Goal: Register for event/course

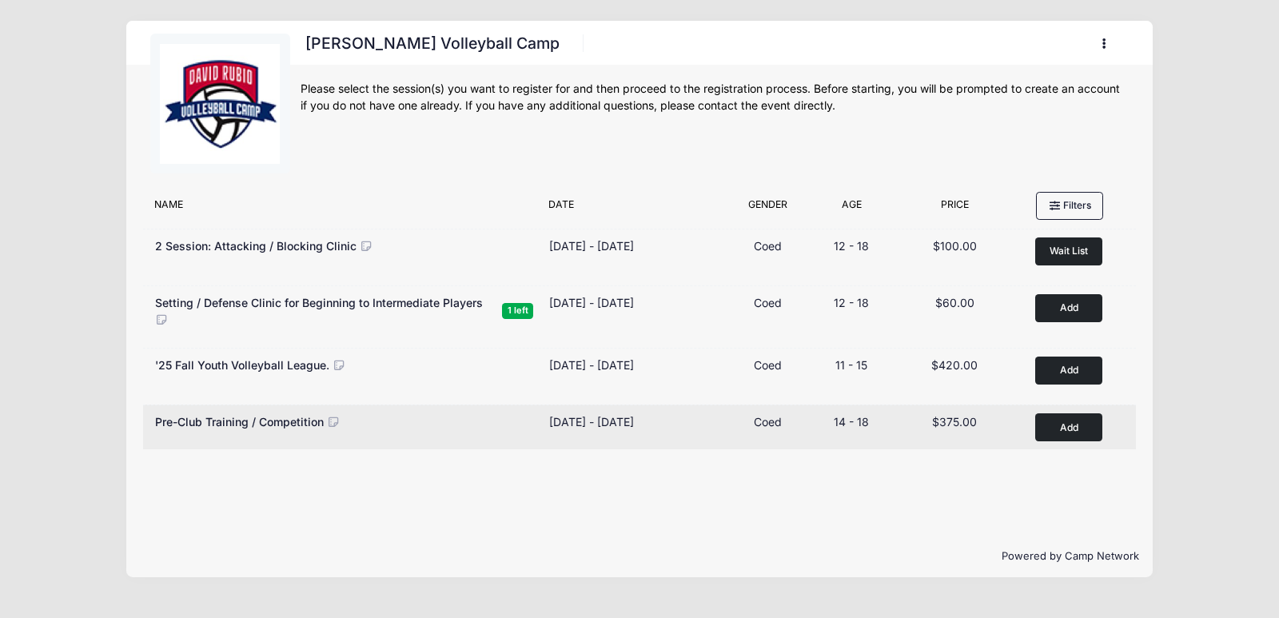
click at [317, 422] on span "Pre-Club Training / Competition" at bounding box center [239, 422] width 169 height 14
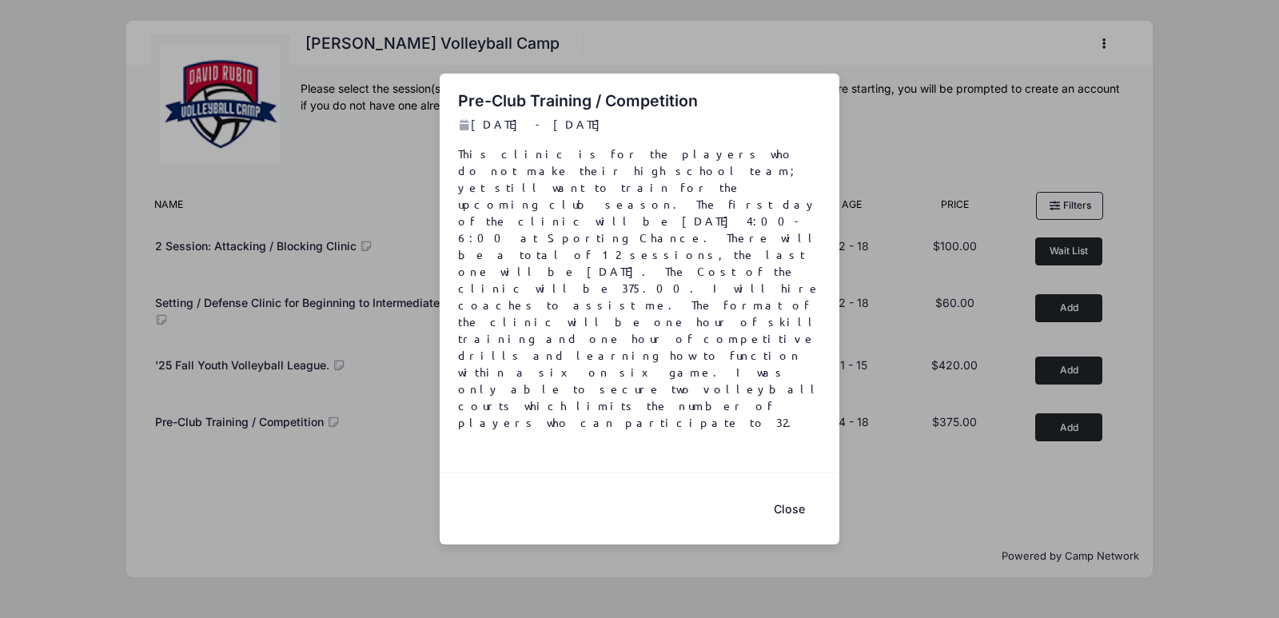
click at [790, 492] on button "Close" at bounding box center [789, 509] width 64 height 34
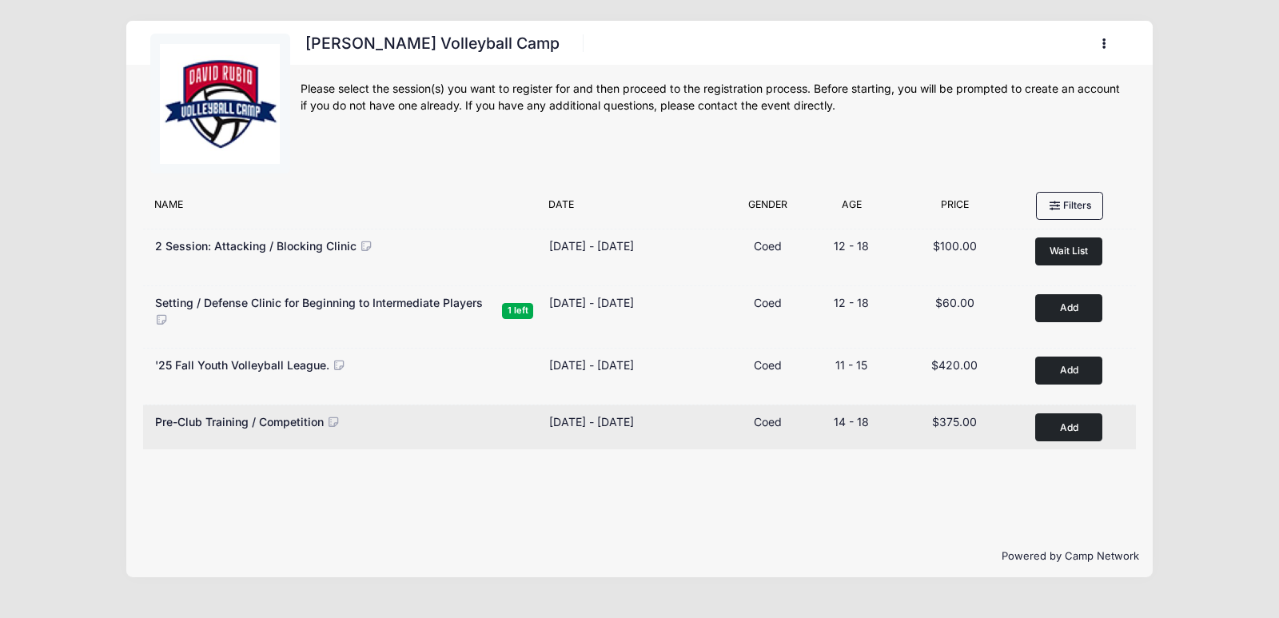
click at [1060, 425] on button "Add to Cart" at bounding box center [1068, 427] width 67 height 28
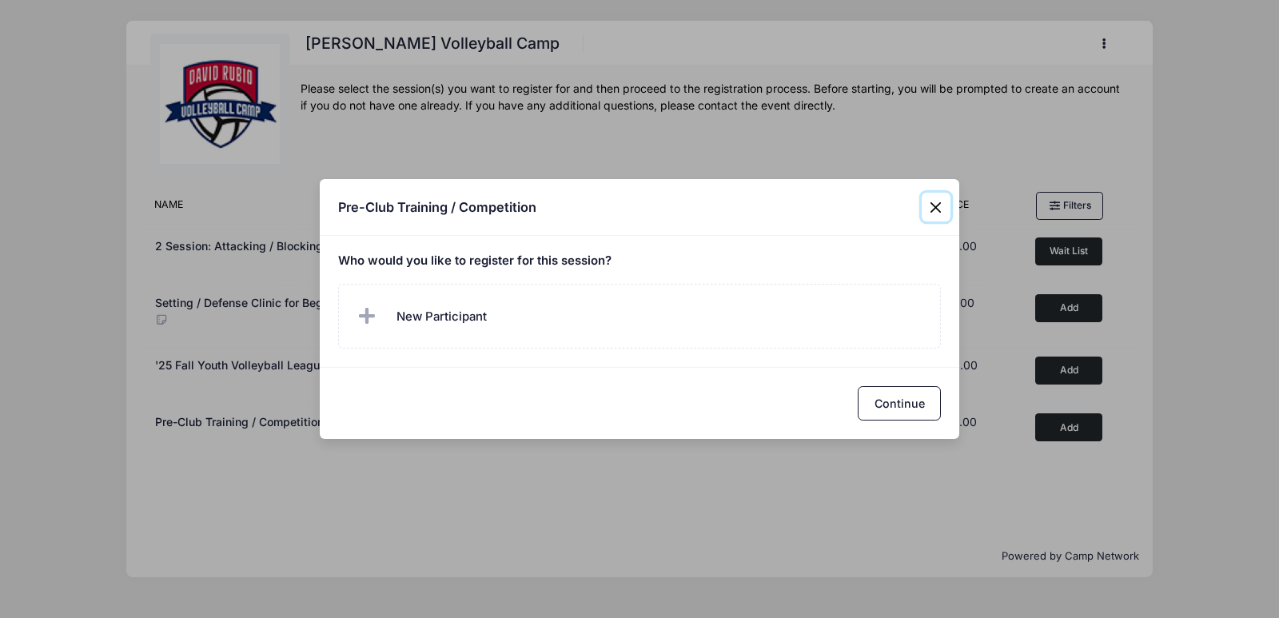
click at [930, 207] on button "Close" at bounding box center [936, 207] width 29 height 29
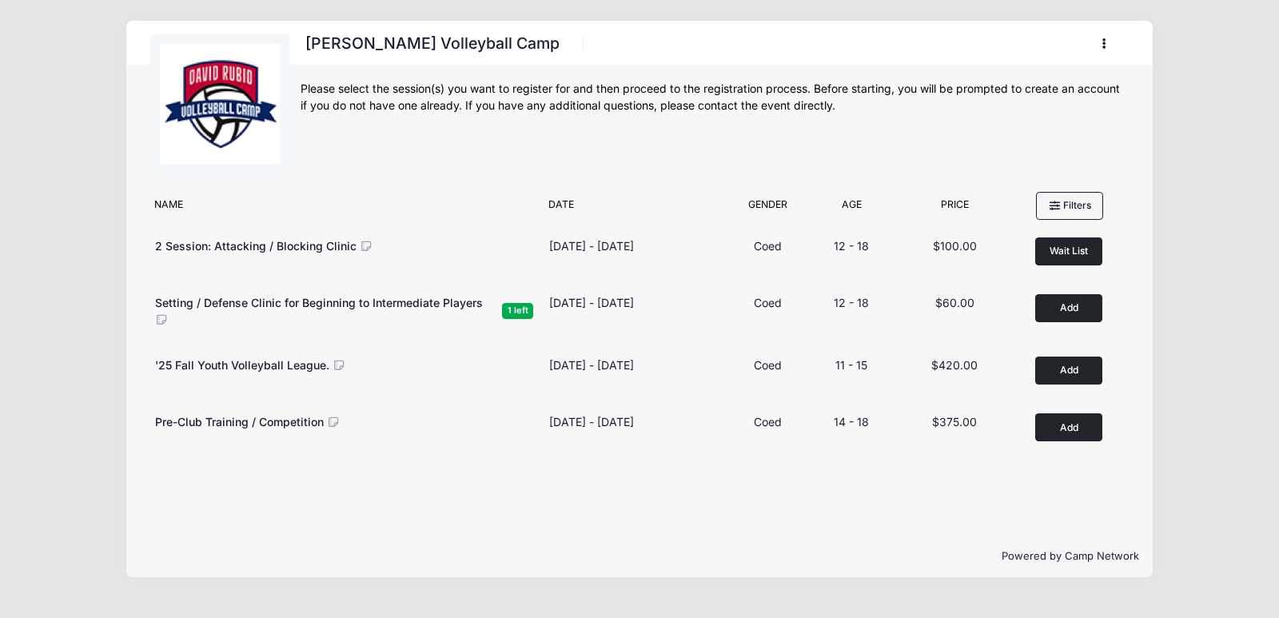
click at [1099, 46] on button "button" at bounding box center [1107, 44] width 43 height 28
click at [962, 82] on link "My Account" at bounding box center [1029, 83] width 185 height 30
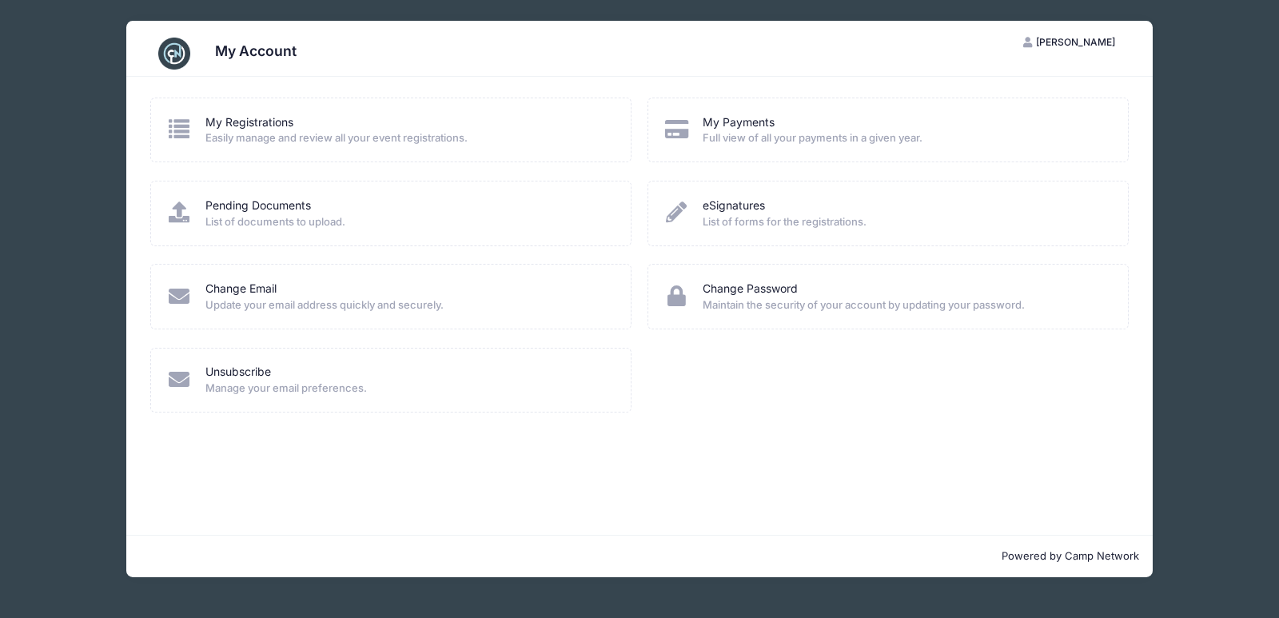
click at [221, 58] on h3 "My Account" at bounding box center [256, 50] width 82 height 17
click at [1140, 426] on div "My Registrations Easily manage and review all your event registrations. My Paym…" at bounding box center [638, 306] width 1025 height 458
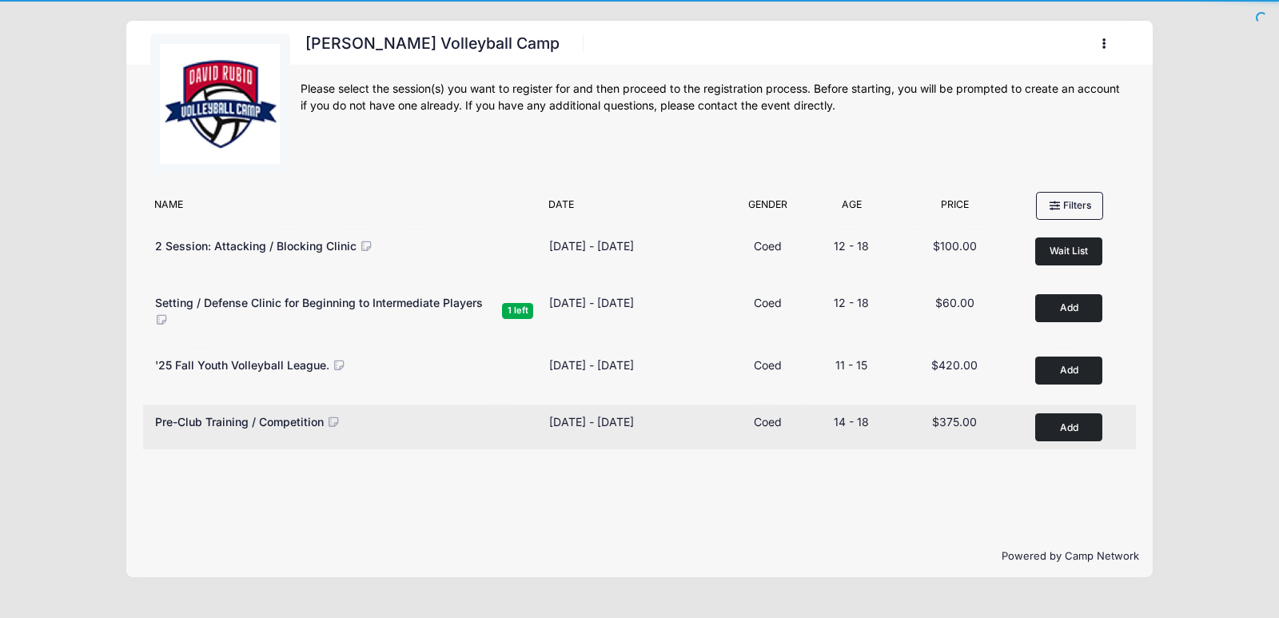
click at [1065, 424] on button "Add to Cart" at bounding box center [1068, 427] width 67 height 28
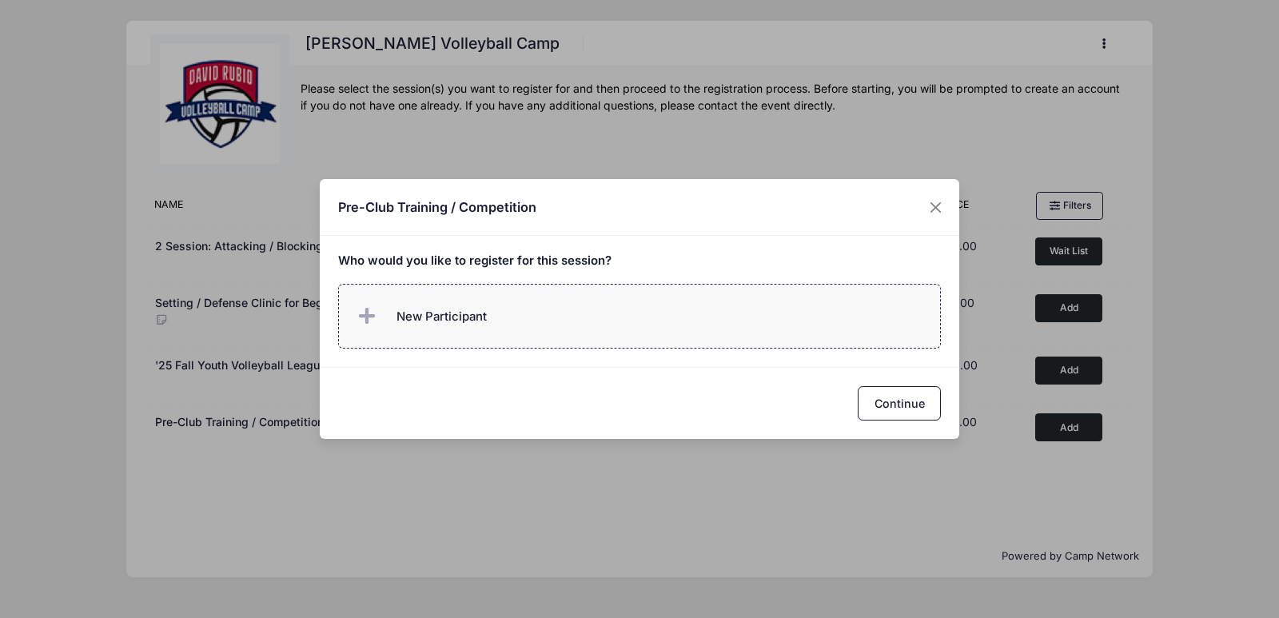
click at [384, 329] on span "New Participant" at bounding box center [420, 317] width 133 height 32
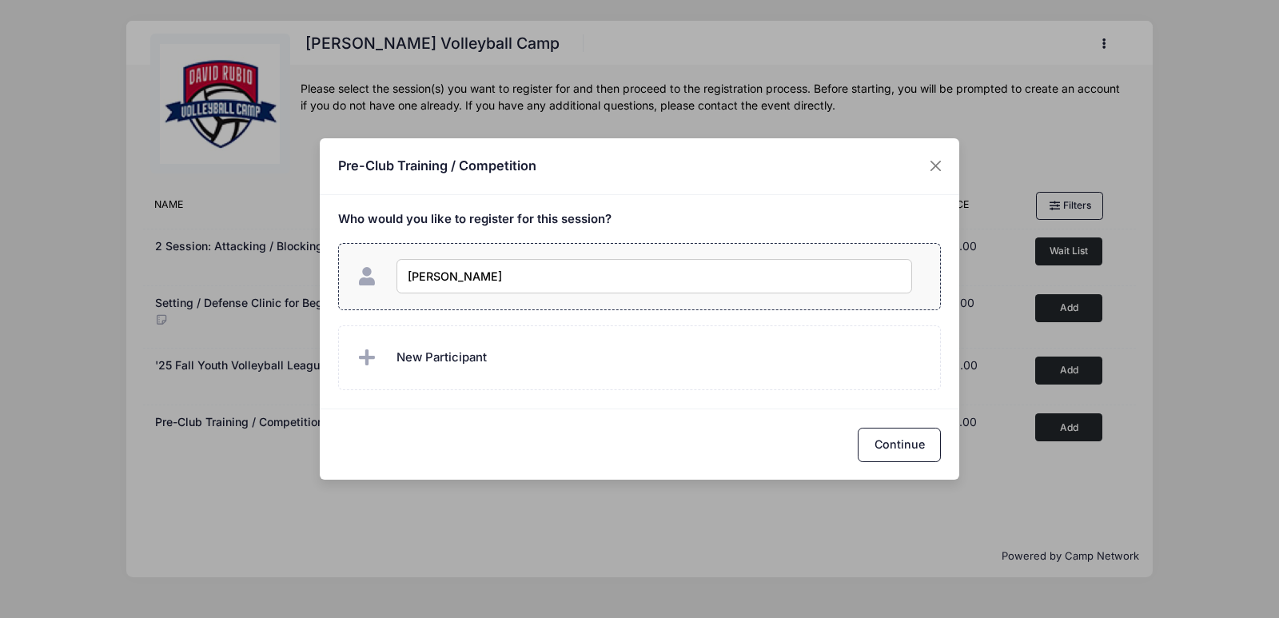
type input "Violet Gonzales"
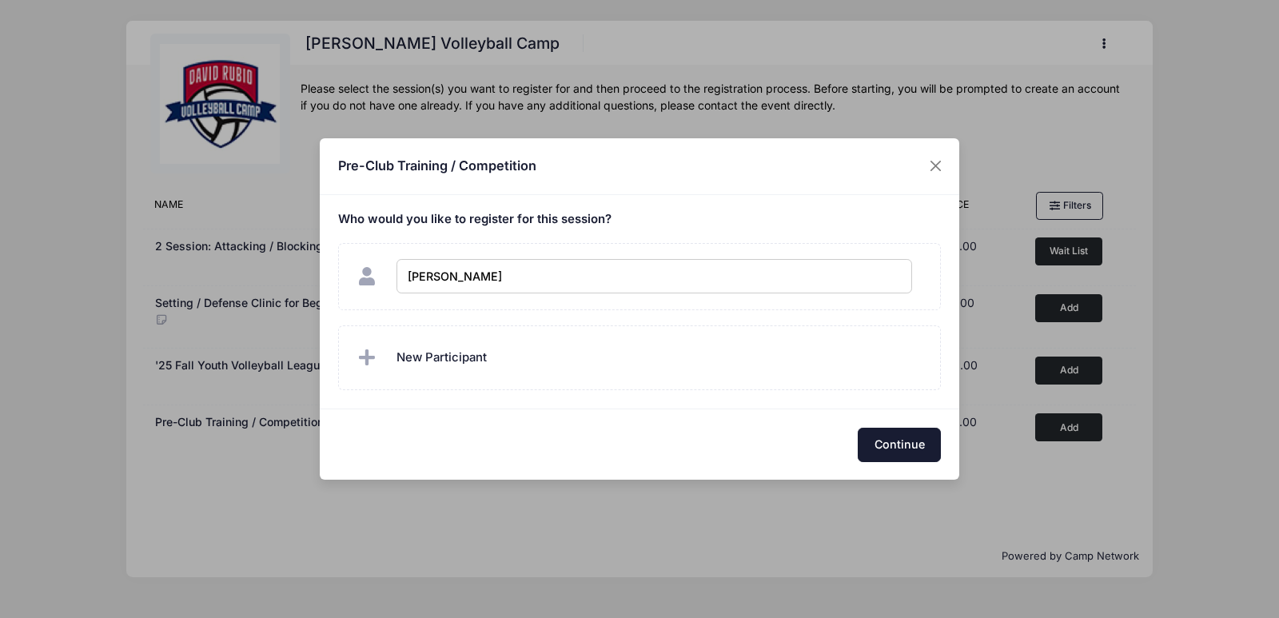
checkbox input "true"
click at [921, 459] on button "Continue" at bounding box center [899, 445] width 83 height 34
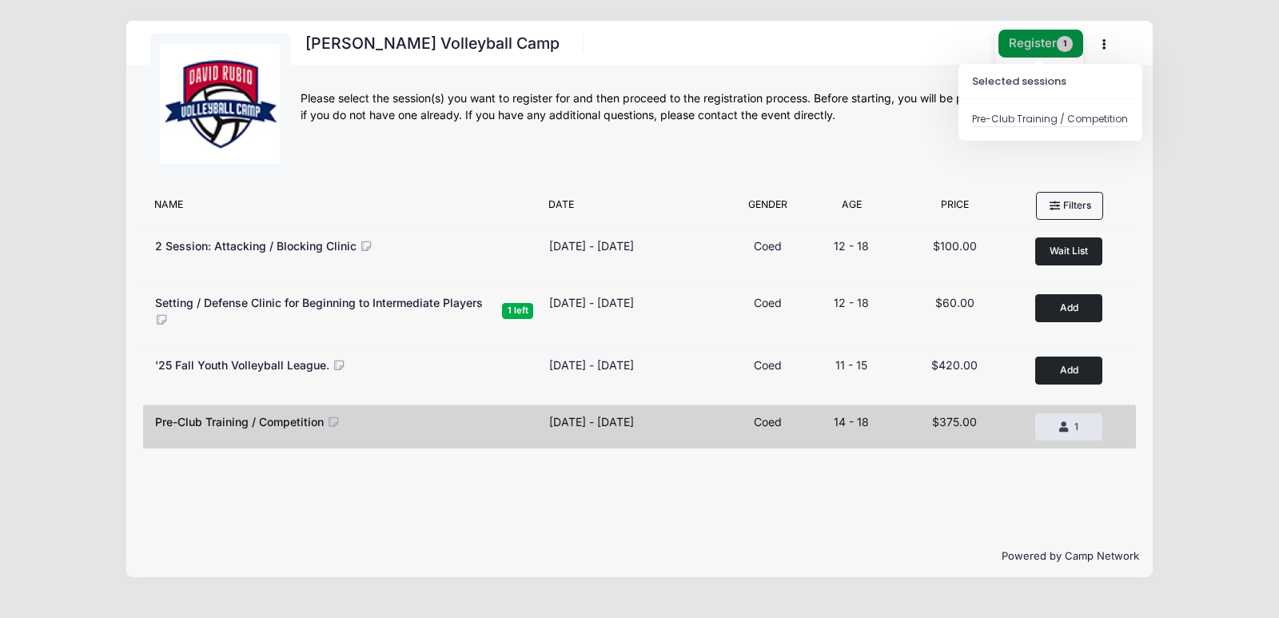
click at [1032, 31] on button "Register 1" at bounding box center [1040, 44] width 85 height 28
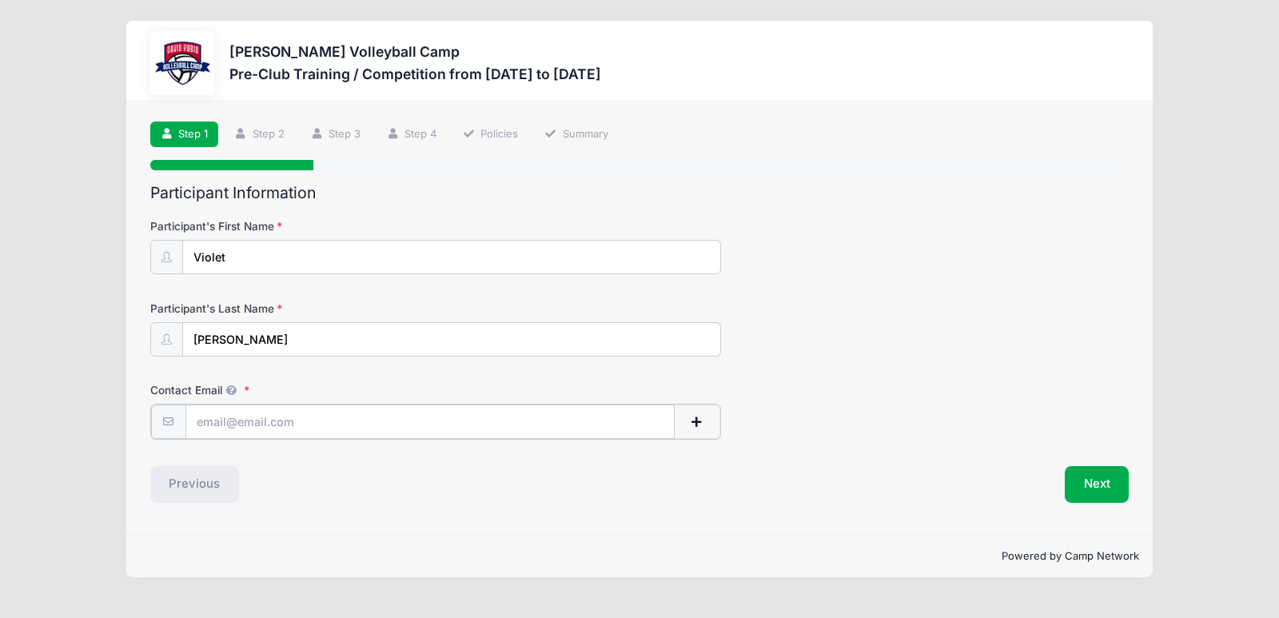
click at [273, 432] on input "Contact Email" at bounding box center [429, 421] width 489 height 34
type input "[EMAIL_ADDRESS][DOMAIN_NAME]"
click at [1081, 487] on button "Next" at bounding box center [1097, 482] width 65 height 37
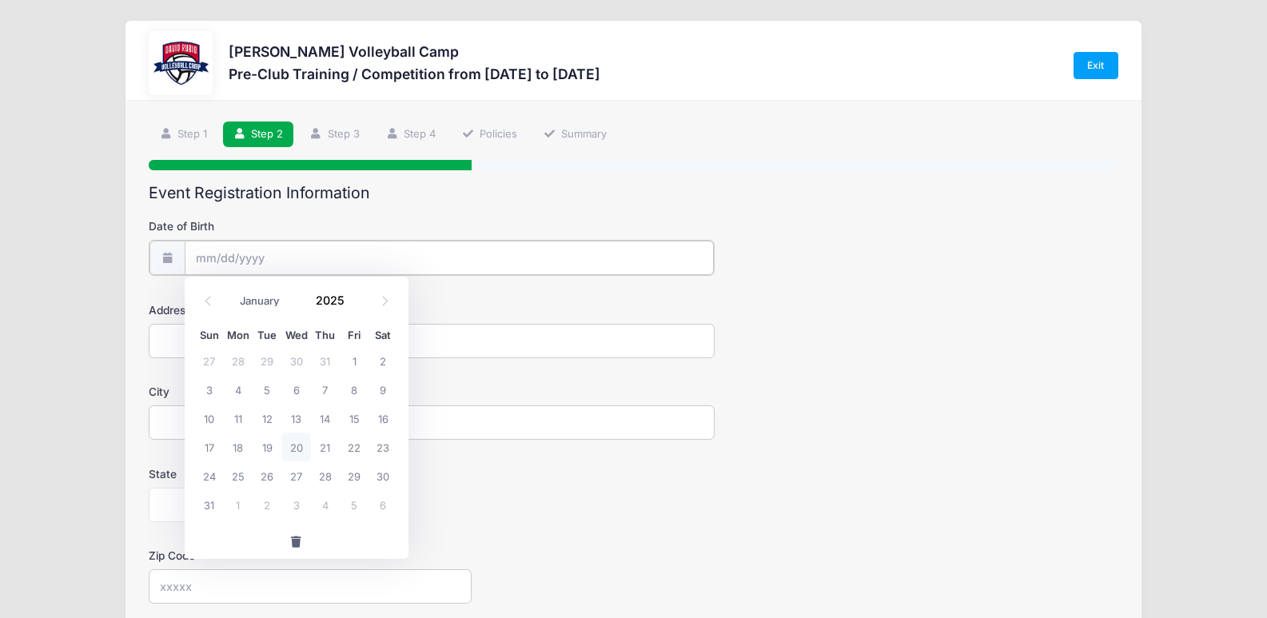
click at [189, 263] on input "Date of Birth" at bounding box center [449, 258] width 529 height 34
click at [197, 263] on input "Date of Birth" at bounding box center [449, 258] width 529 height 34
click at [223, 254] on input "Date of Birth" at bounding box center [449, 258] width 529 height 34
click at [921, 217] on div "Date of Birth Address City State Alabama Alaska American Samoa Arizona Arkansas…" at bounding box center [633, 595] width 969 height 777
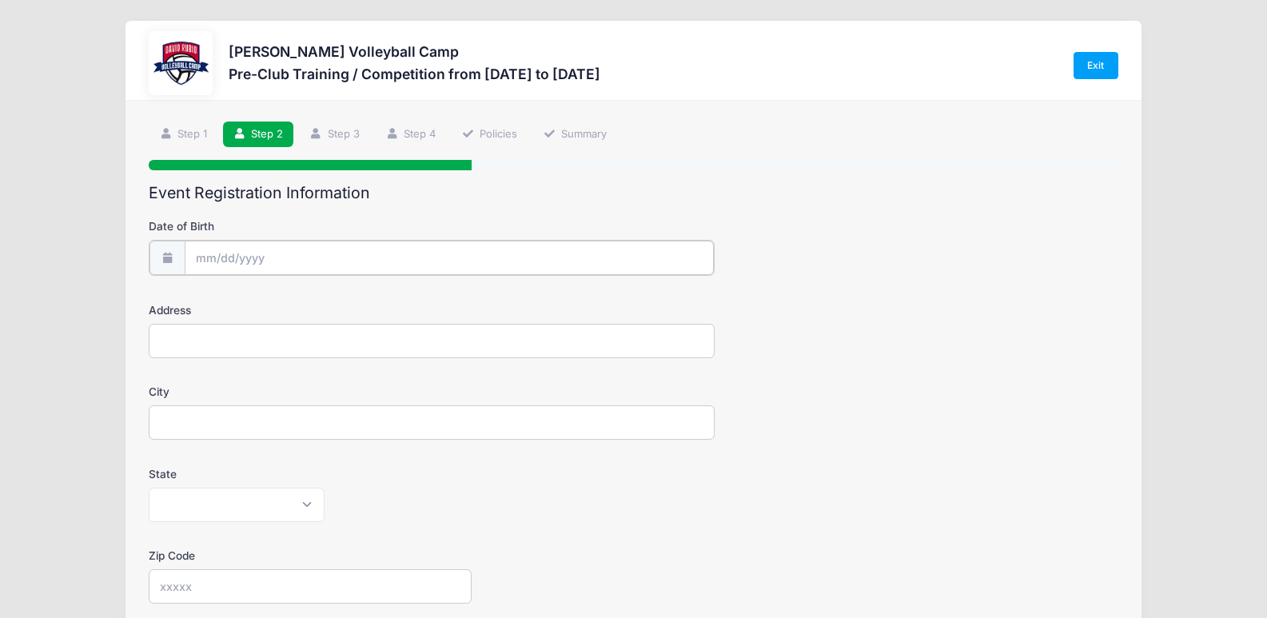
click at [273, 267] on input "Date of Birth" at bounding box center [449, 258] width 529 height 34
click at [243, 302] on select "January February March April May June July August September October November De…" at bounding box center [268, 300] width 71 height 21
select select "2"
click at [233, 290] on select "January February March April May June July August September October November De…" at bounding box center [268, 300] width 71 height 21
click at [331, 302] on input "2025" at bounding box center [335, 300] width 52 height 24
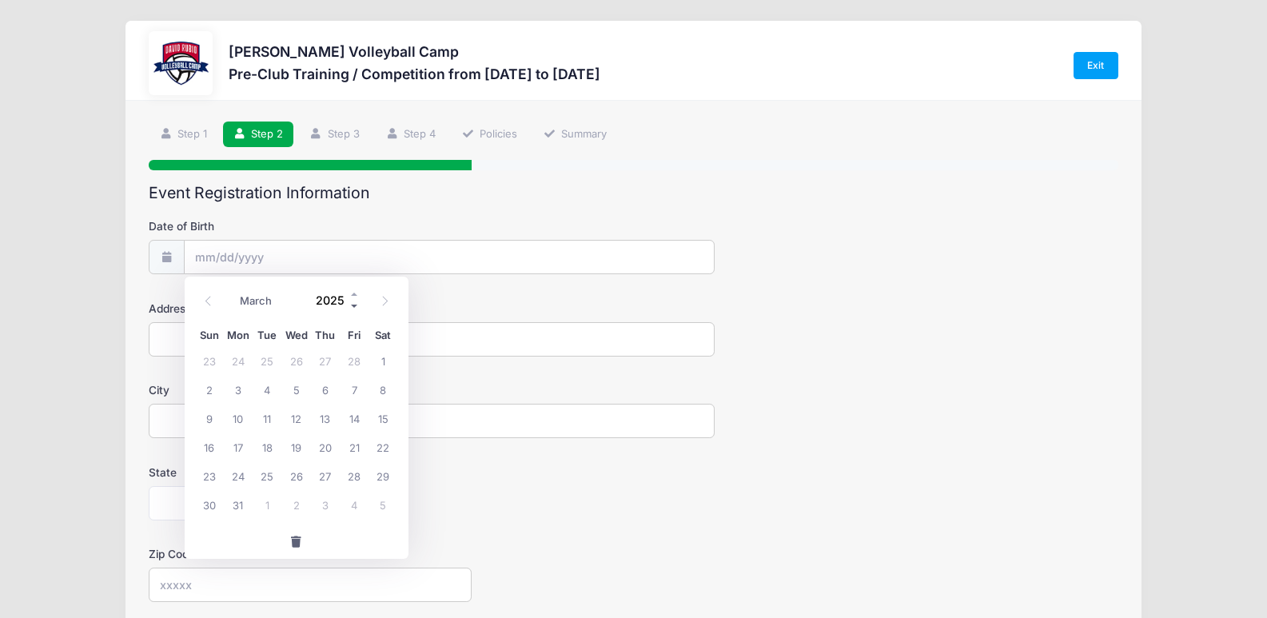
click at [354, 301] on span at bounding box center [354, 306] width 11 height 12
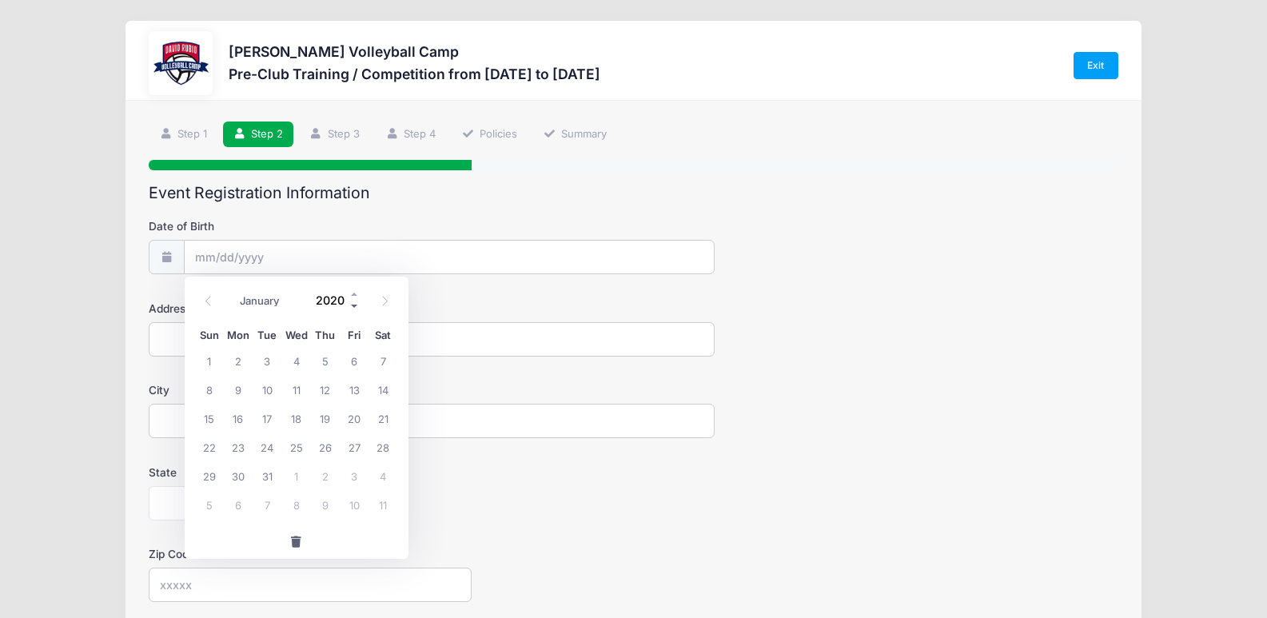
click at [354, 301] on span at bounding box center [354, 306] width 11 height 12
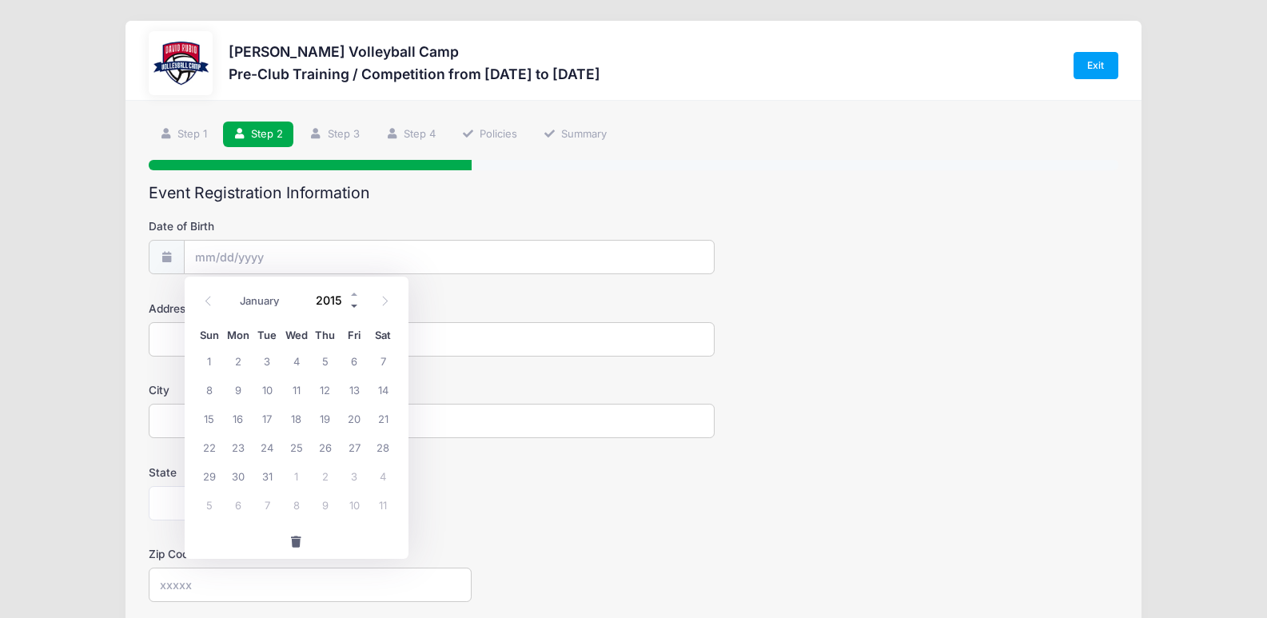
click at [354, 301] on span at bounding box center [354, 306] width 11 height 12
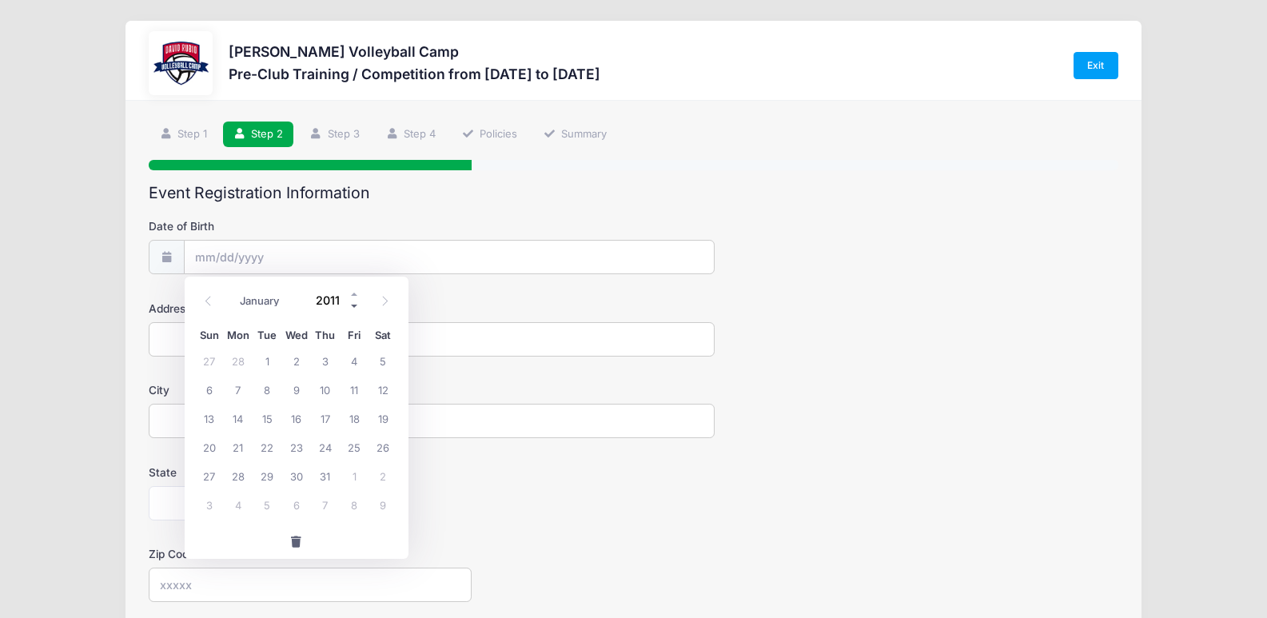
type input "2010"
click at [269, 410] on span "16" at bounding box center [267, 418] width 29 height 29
type input "03/16/2010"
click at [404, 346] on input "Address" at bounding box center [431, 339] width 565 height 34
type input "2752 N Bell Hollow Place"
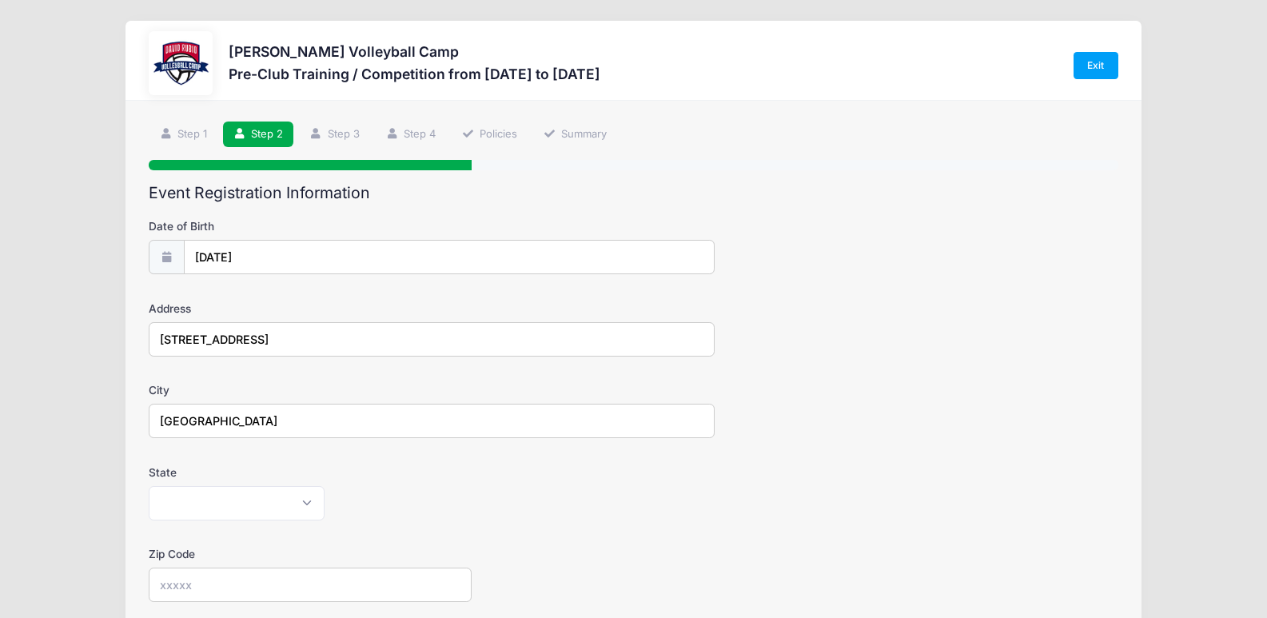
type input "Tucson"
select select "AZ"
click at [212, 581] on input "Zip Code" at bounding box center [310, 584] width 323 height 34
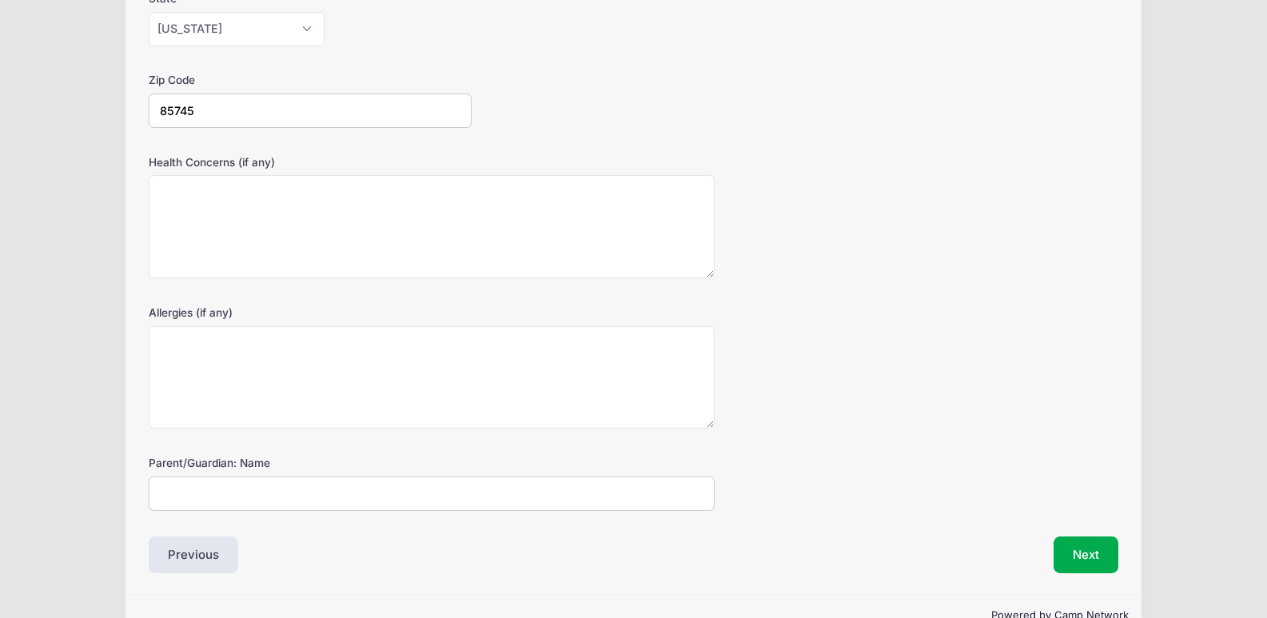
scroll to position [480, 0]
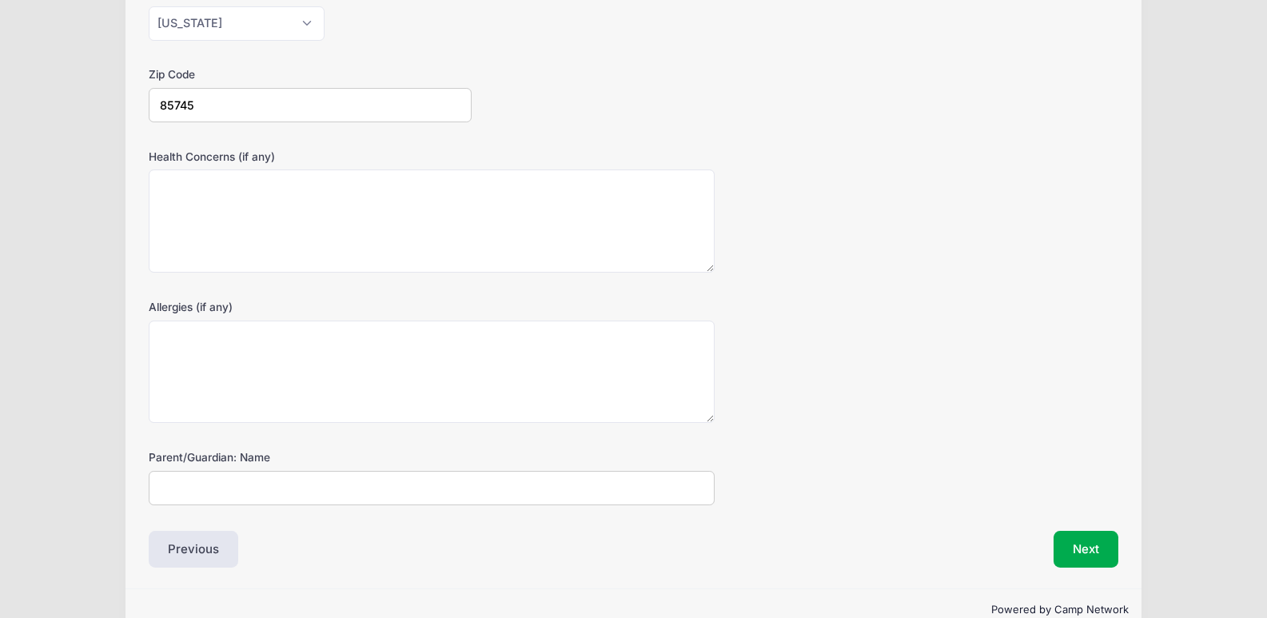
type input "85745"
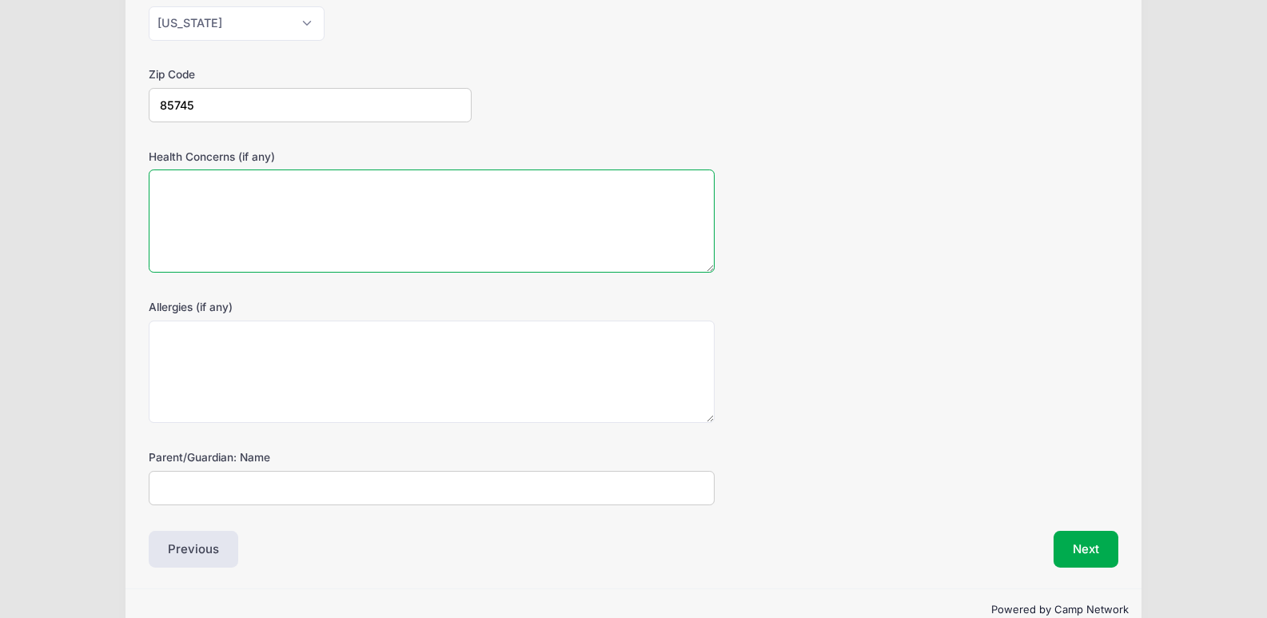
click at [302, 229] on textarea "Health Concerns (if any)" at bounding box center [431, 220] width 565 height 103
type textarea "none"
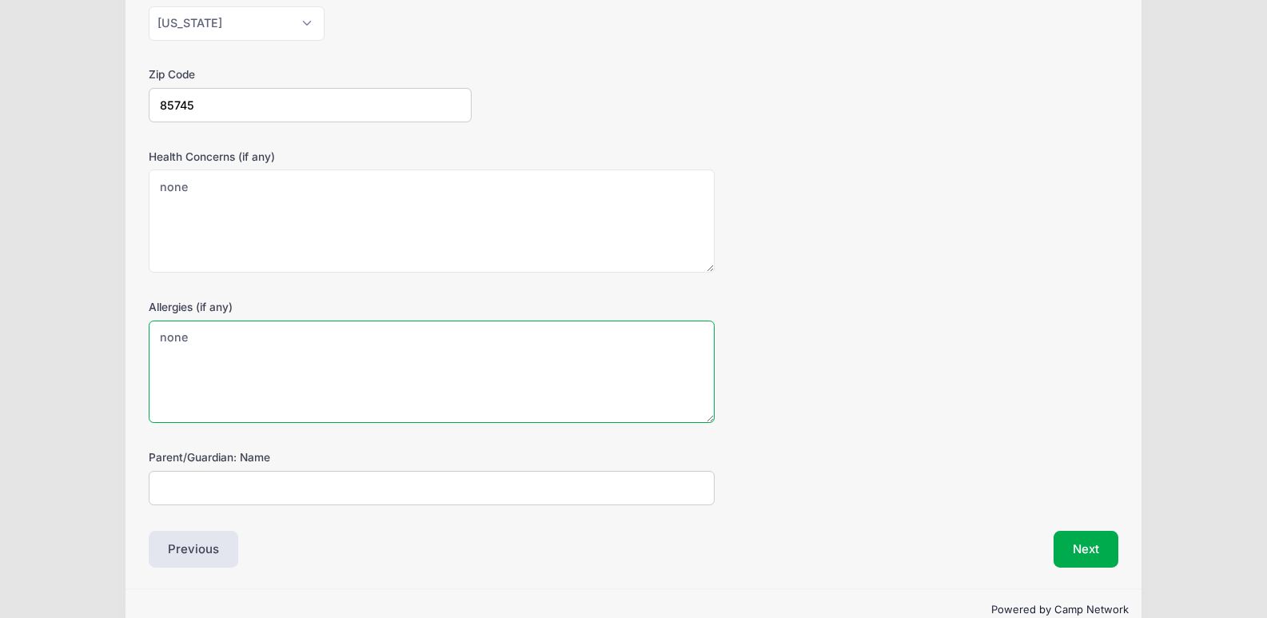
type textarea "none"
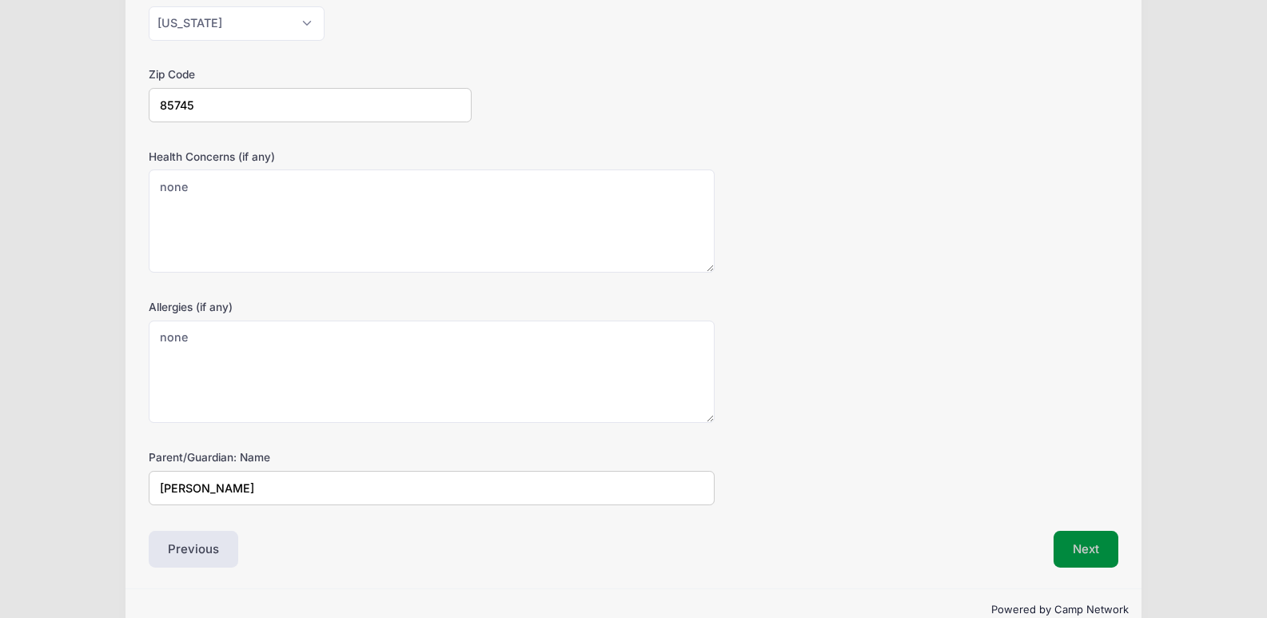
type input "Marcie Gonzales"
click at [1078, 555] on button "Next" at bounding box center [1085, 549] width 65 height 37
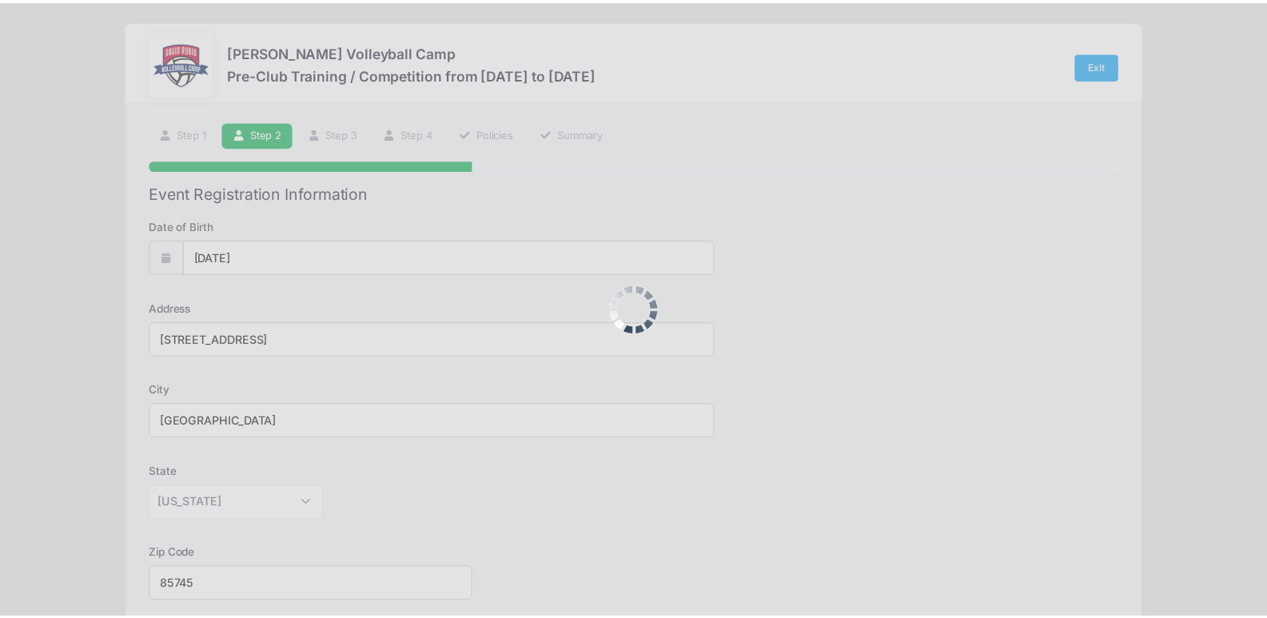
scroll to position [0, 0]
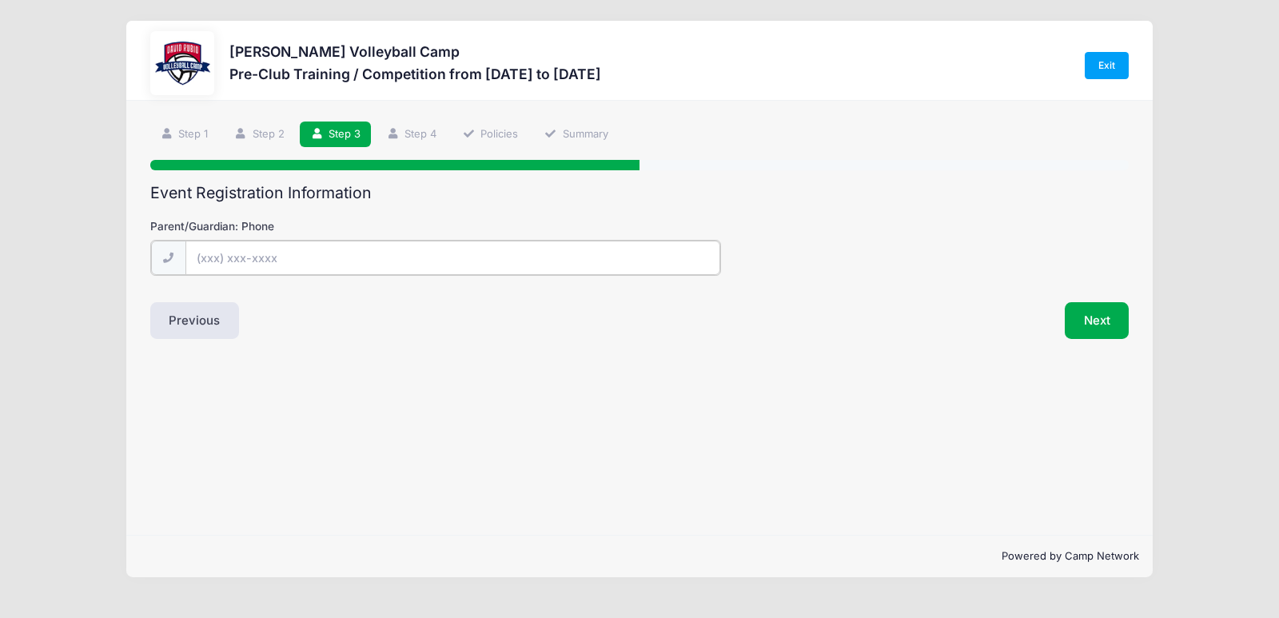
click at [321, 258] on input "Parent/Guardian: Phone" at bounding box center [452, 258] width 535 height 34
type input "(5"
type input "(520) 240-7964"
click at [1127, 307] on button "Next" at bounding box center [1097, 319] width 65 height 37
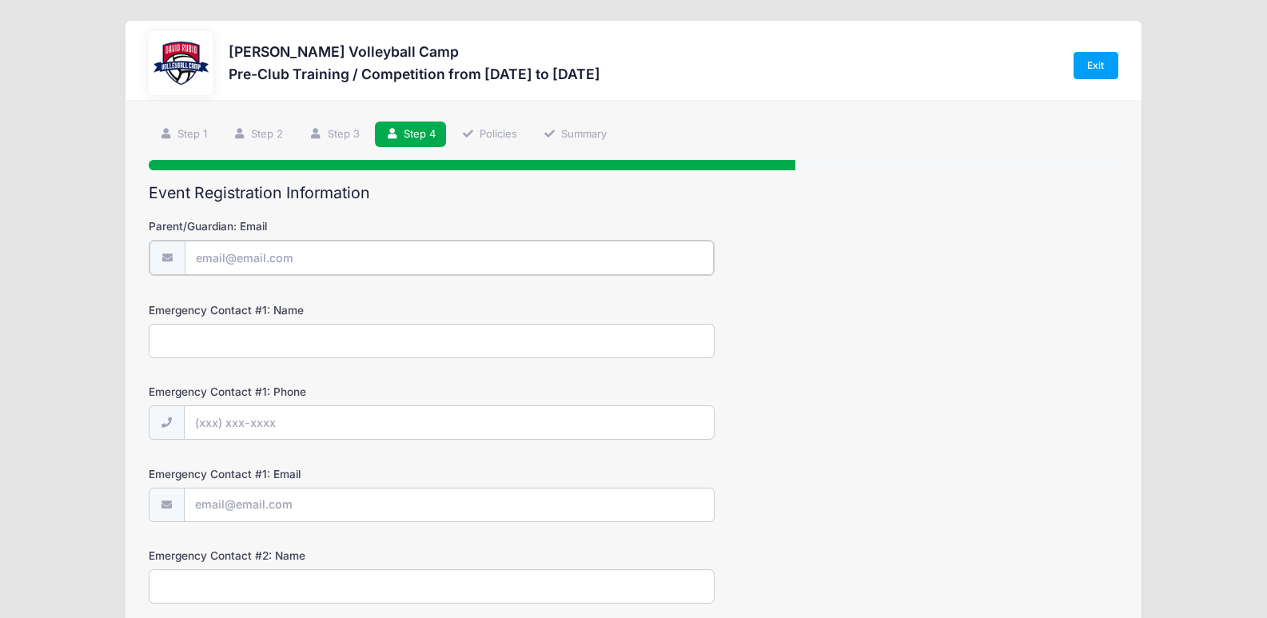
click at [289, 257] on input "Parent/Guardian: Email" at bounding box center [449, 258] width 529 height 34
type input "purpleviolet16@gmail.com"
type input "Marcie Gonzales"
type input "(520) 240-7964"
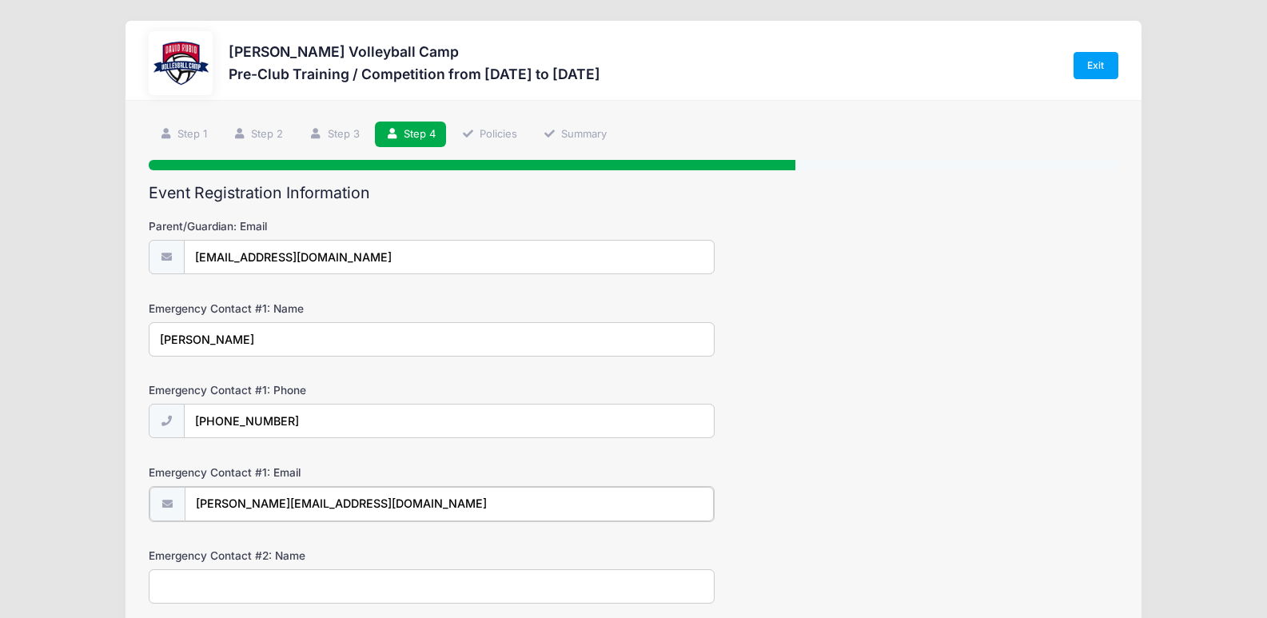
type input "gonzales.ramon80@yahoo.com"
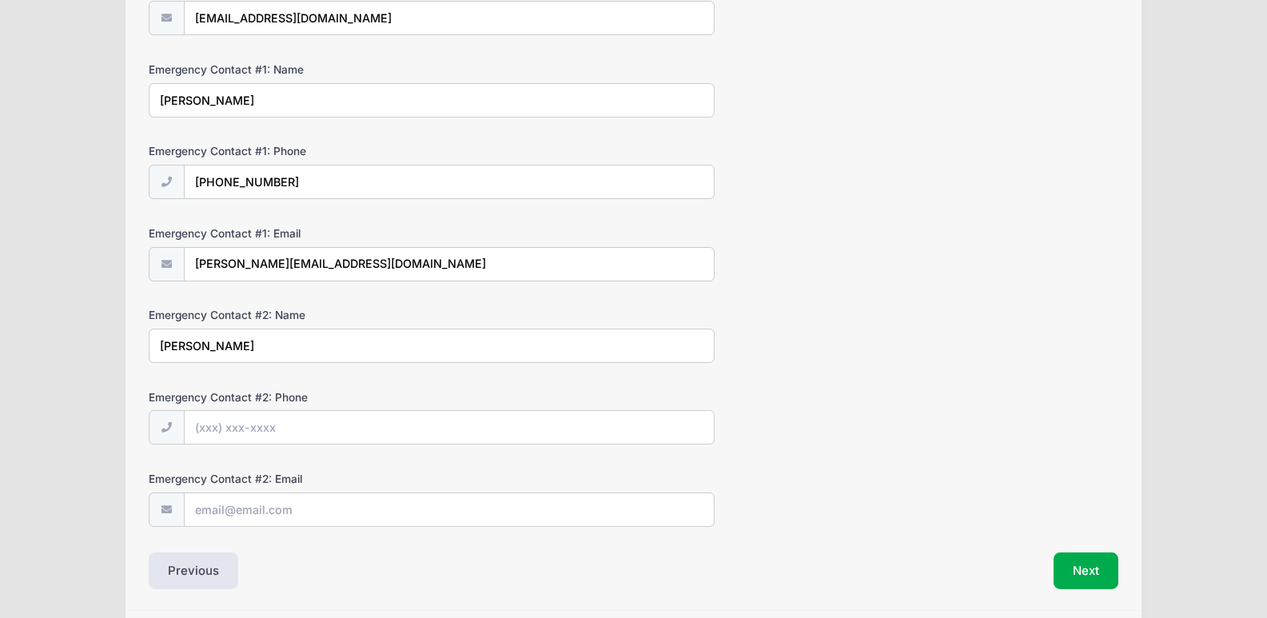
scroll to position [240, 0]
type input "Ramon Gonzales"
click at [257, 431] on input "Emergency Contact #2: Phone" at bounding box center [449, 427] width 529 height 34
type input "(520) 975-3677"
click at [269, 523] on input "Emergency Contact #2: Email" at bounding box center [449, 509] width 529 height 34
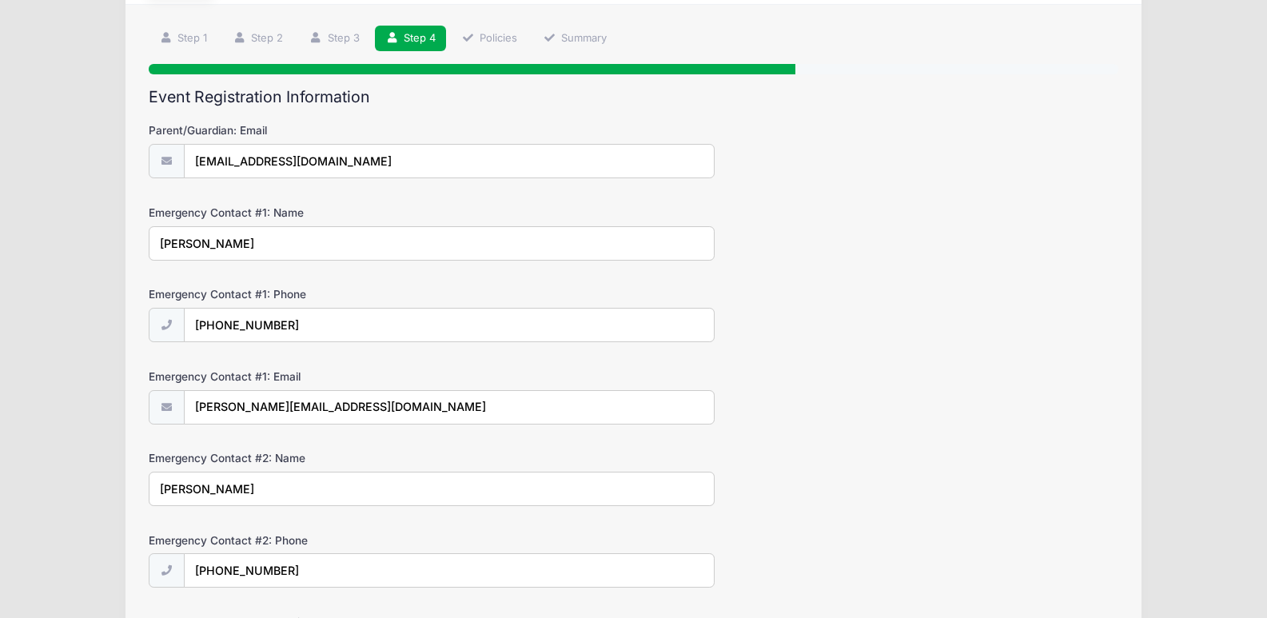
scroll to position [80, 0]
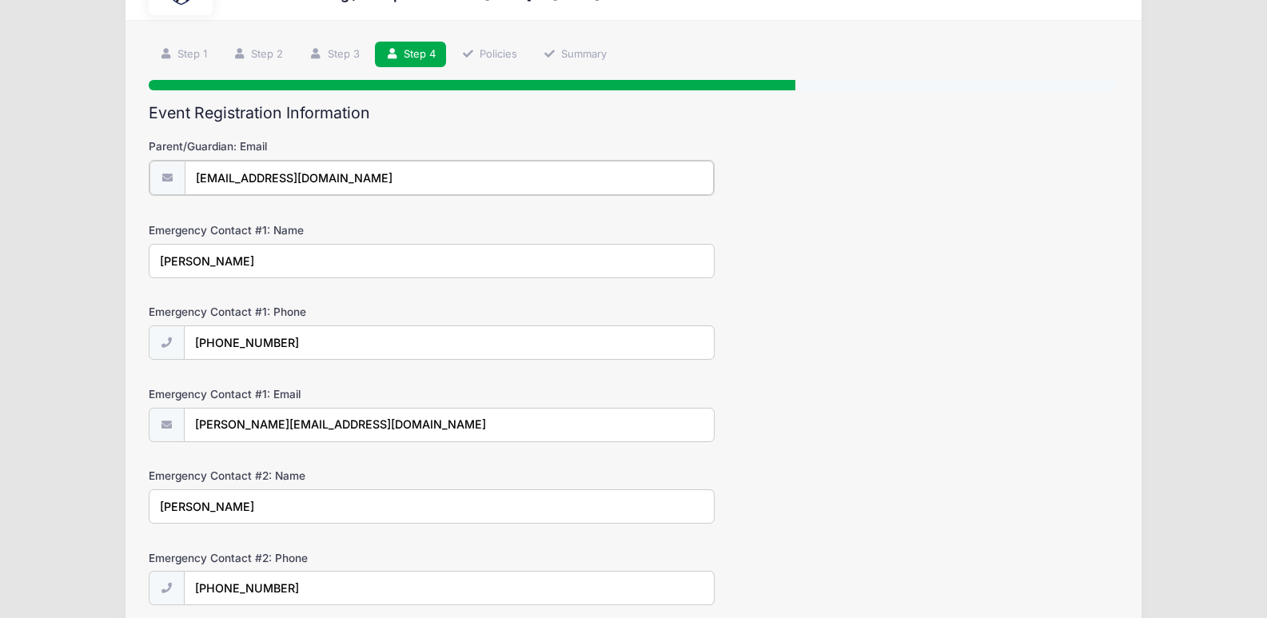
drag, startPoint x: 348, startPoint y: 181, endPoint x: 225, endPoint y: 181, distance: 123.9
click at [181, 189] on div "purpleviolet16@gmail.com" at bounding box center [431, 178] width 565 height 36
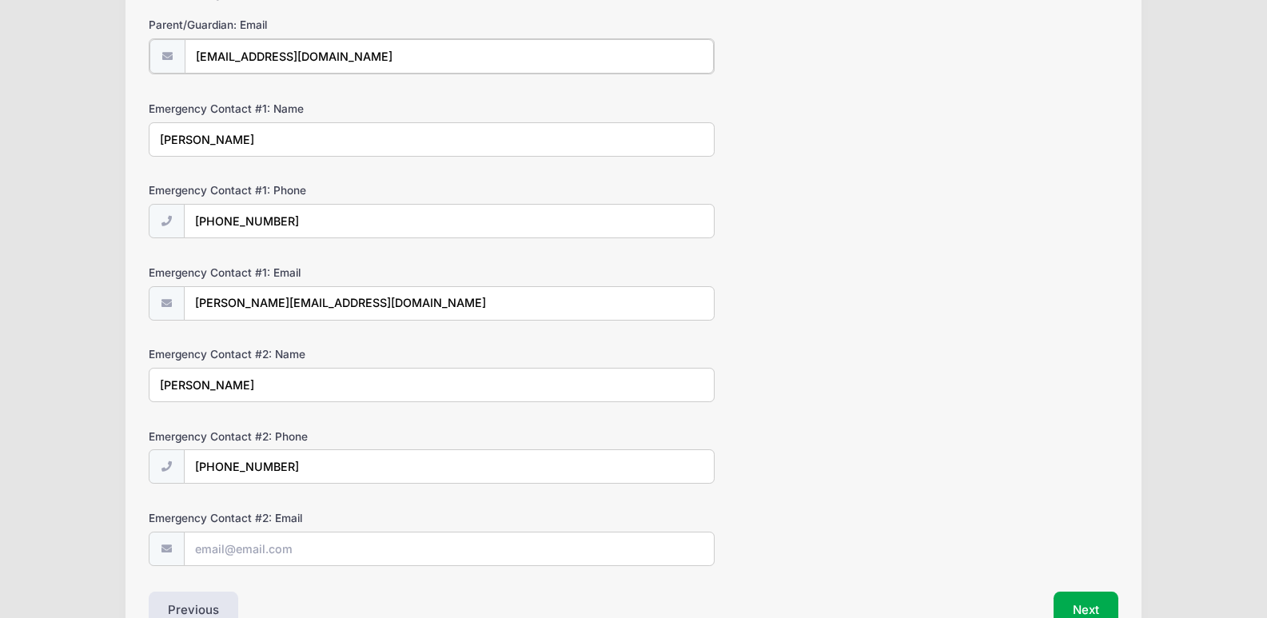
scroll to position [240, 0]
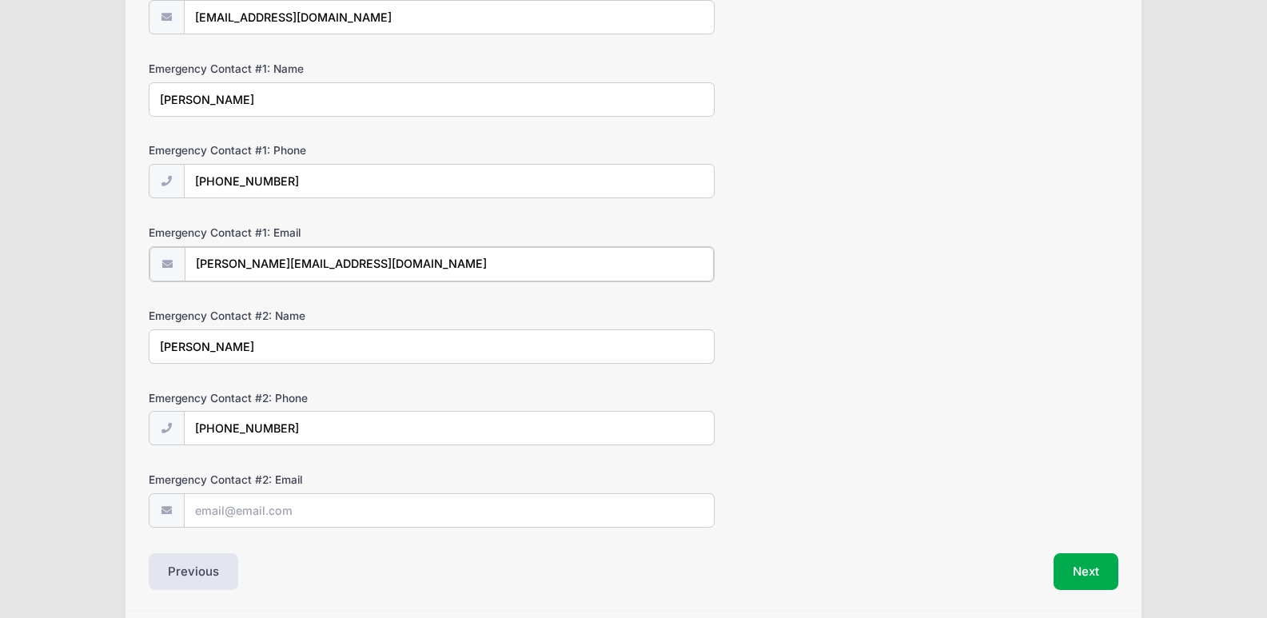
drag, startPoint x: 246, startPoint y: 266, endPoint x: 262, endPoint y: 266, distance: 16.0
click at [150, 266] on div "gonzales.ramon80@yahoo.com" at bounding box center [431, 264] width 565 height 36
paste input "purpleviolet16@gmail"
type input "purpleviolet16@gmail.com"
click at [329, 518] on input "Emergency Contact #2: Email" at bounding box center [449, 509] width 529 height 34
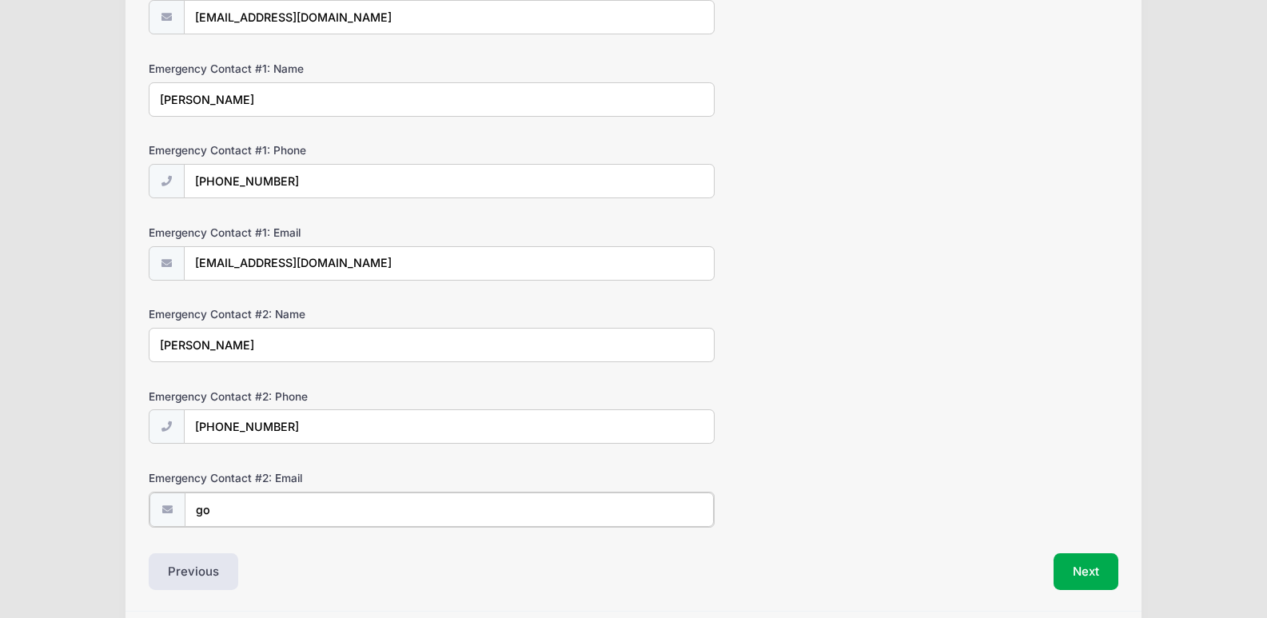
type input "g"
click at [1070, 569] on button "Next" at bounding box center [1085, 570] width 65 height 37
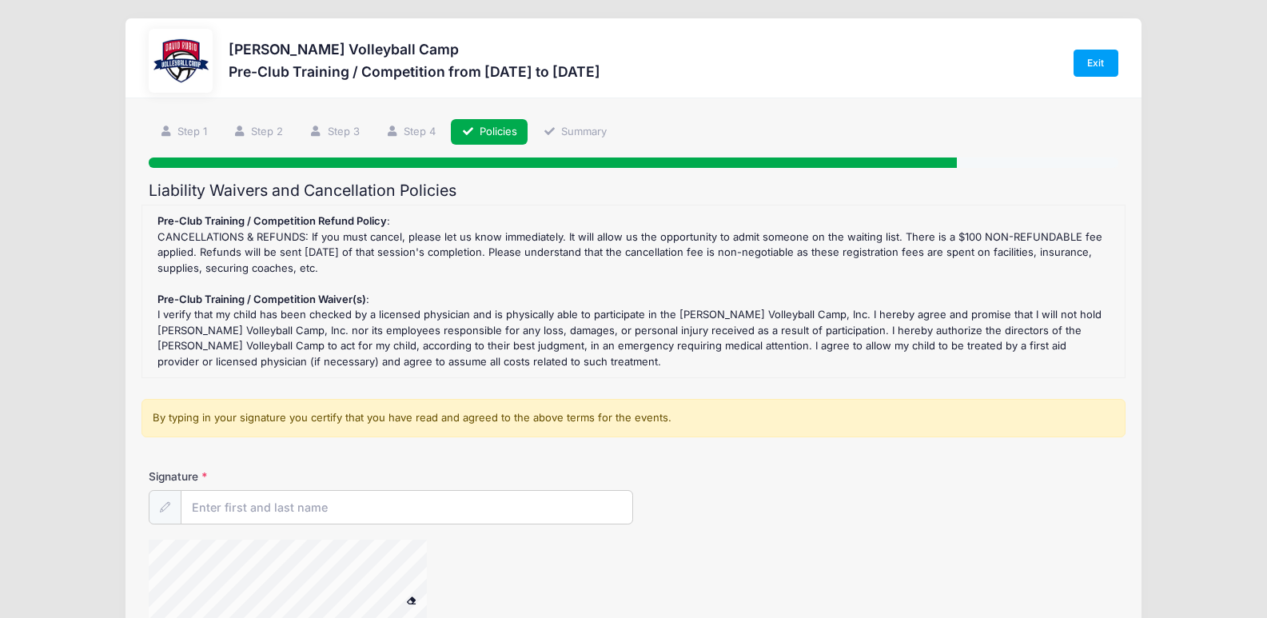
scroll to position [0, 0]
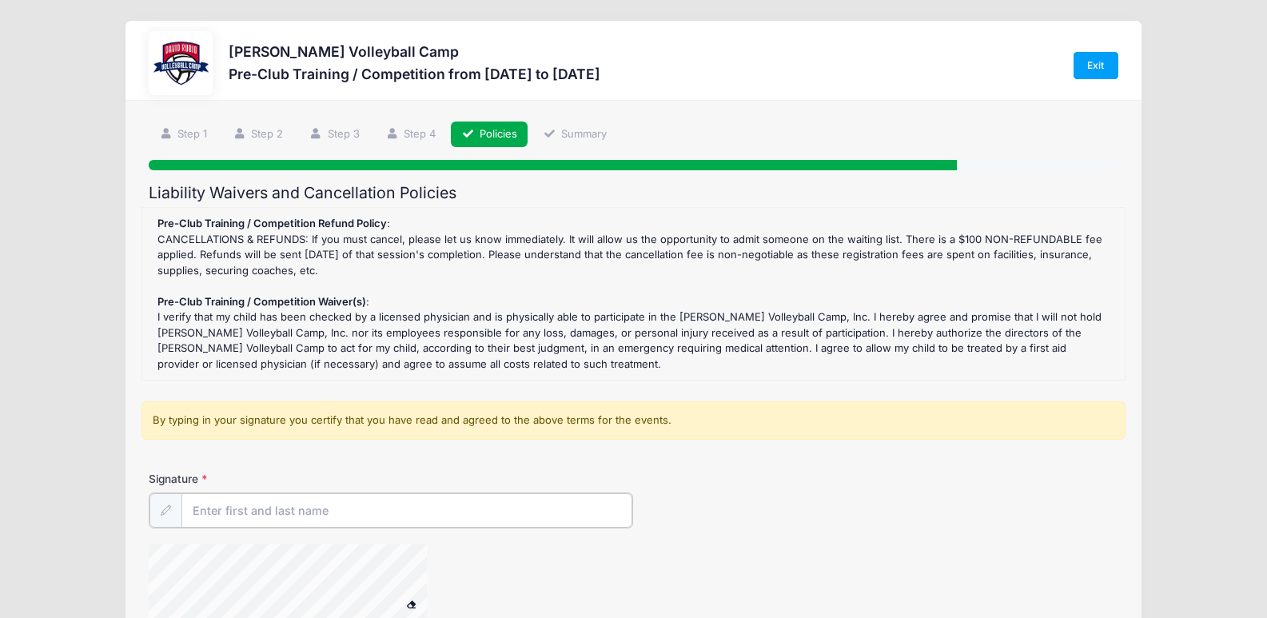
click at [554, 499] on input "Signature" at bounding box center [406, 510] width 451 height 34
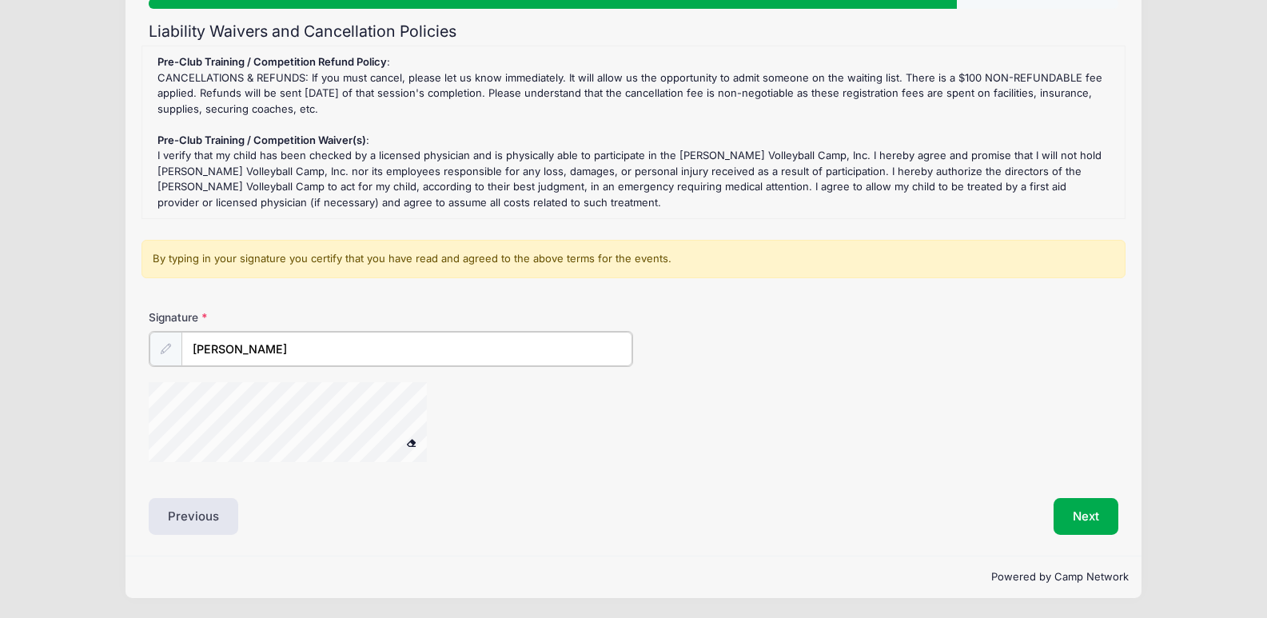
scroll to position [162, 0]
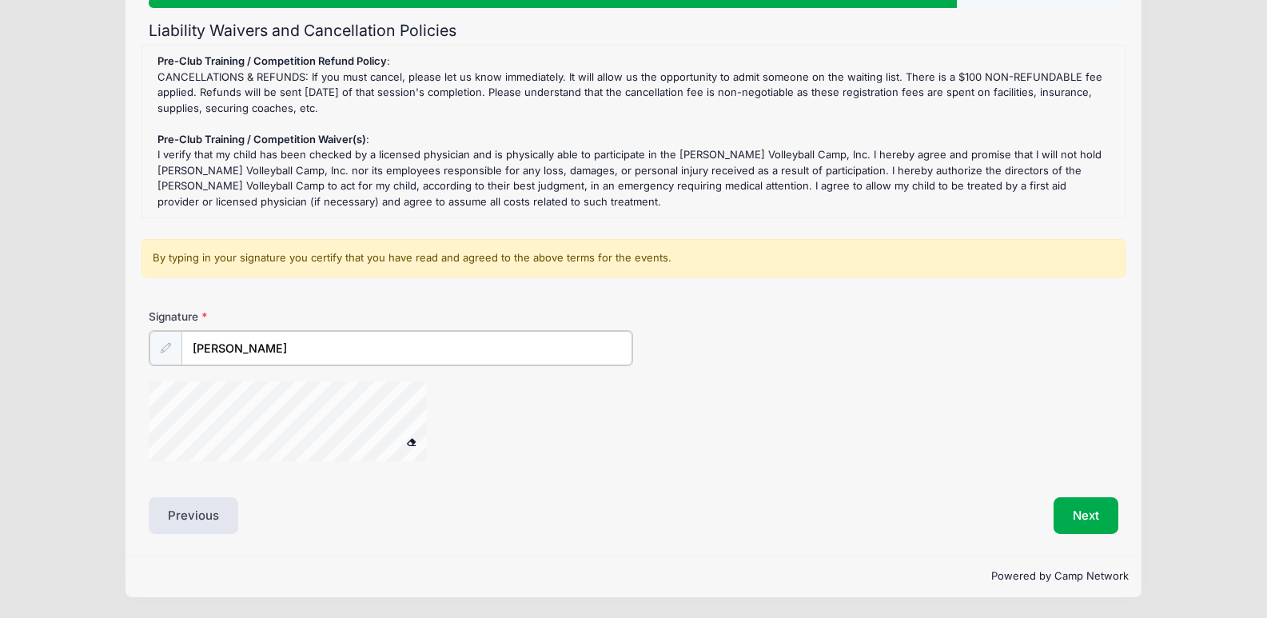
click at [510, 388] on div at bounding box center [472, 423] width 646 height 85
type input "Marcie Gonzales"
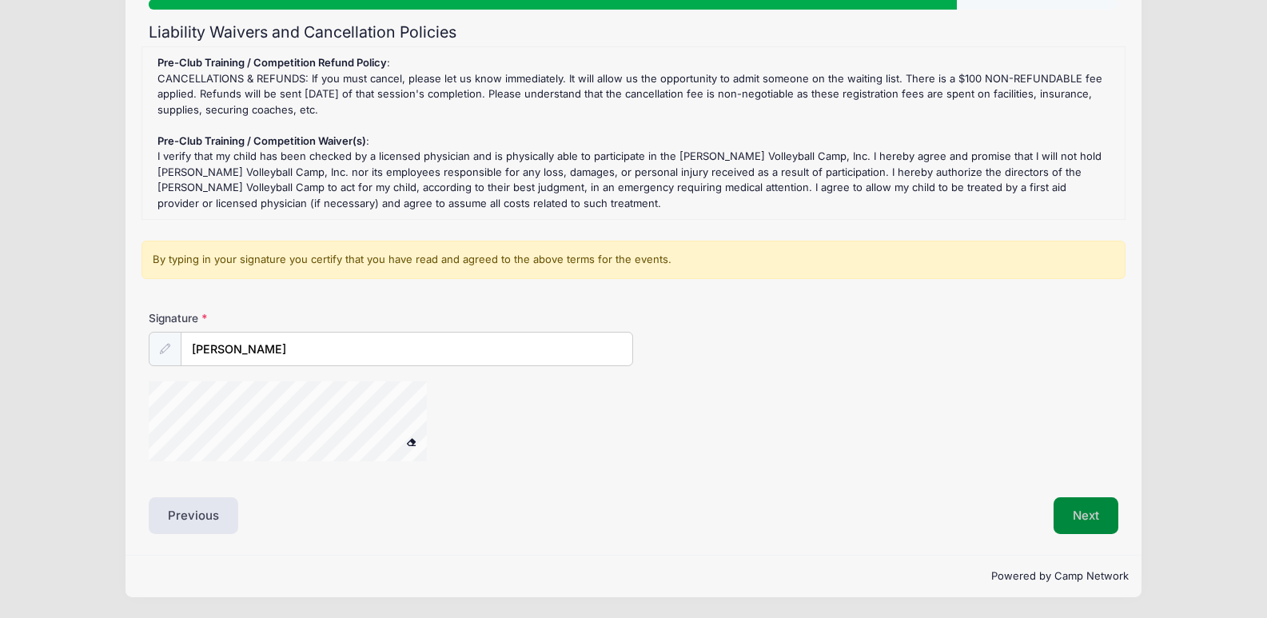
drag, startPoint x: 1077, startPoint y: 510, endPoint x: 1064, endPoint y: 509, distance: 13.6
click at [1073, 510] on button "Next" at bounding box center [1085, 515] width 65 height 37
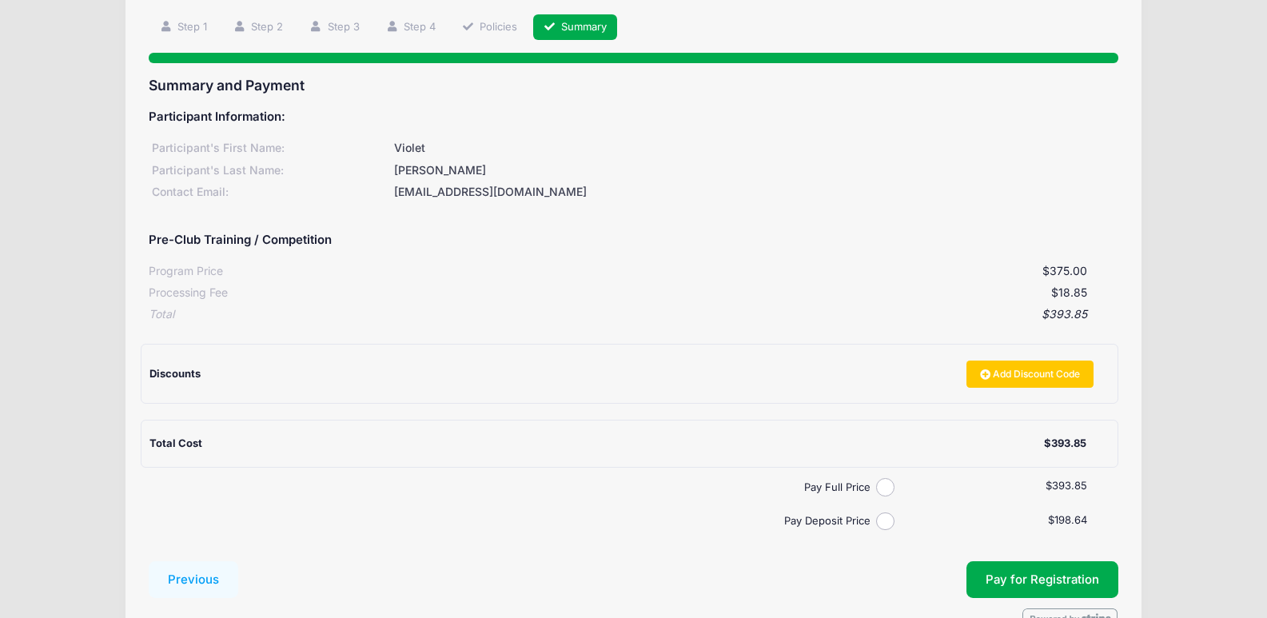
scroll to position [202, 0]
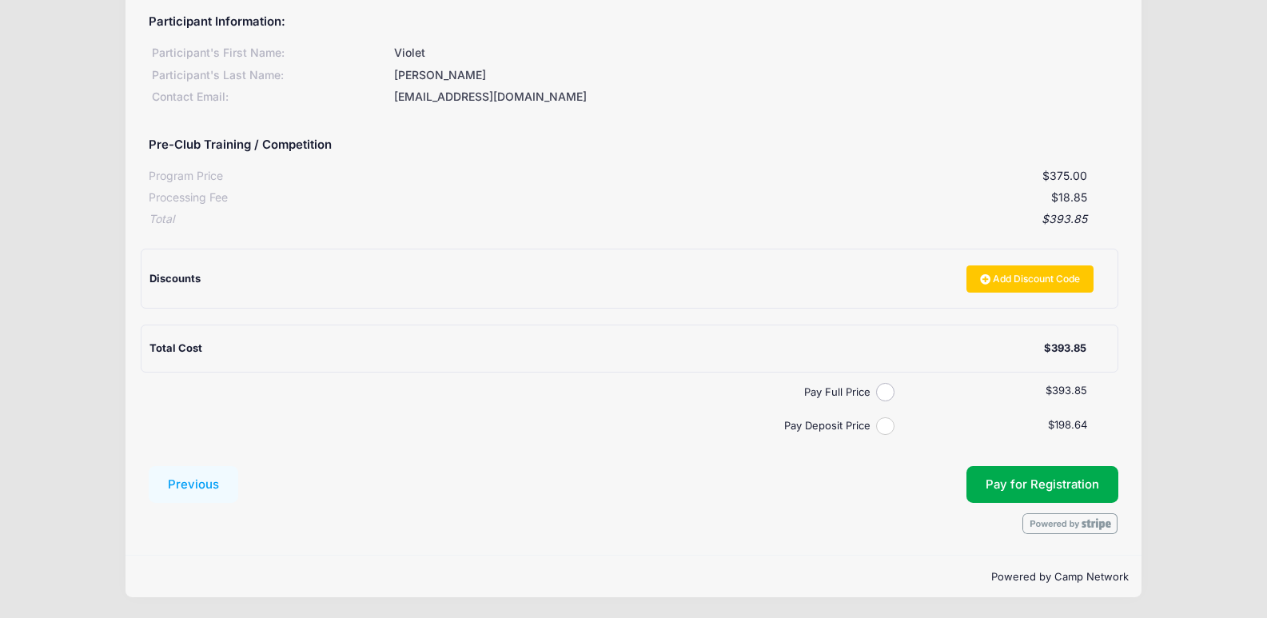
click at [882, 428] on input "Pay Deposit Price" at bounding box center [885, 426] width 18 height 18
radio input "true"
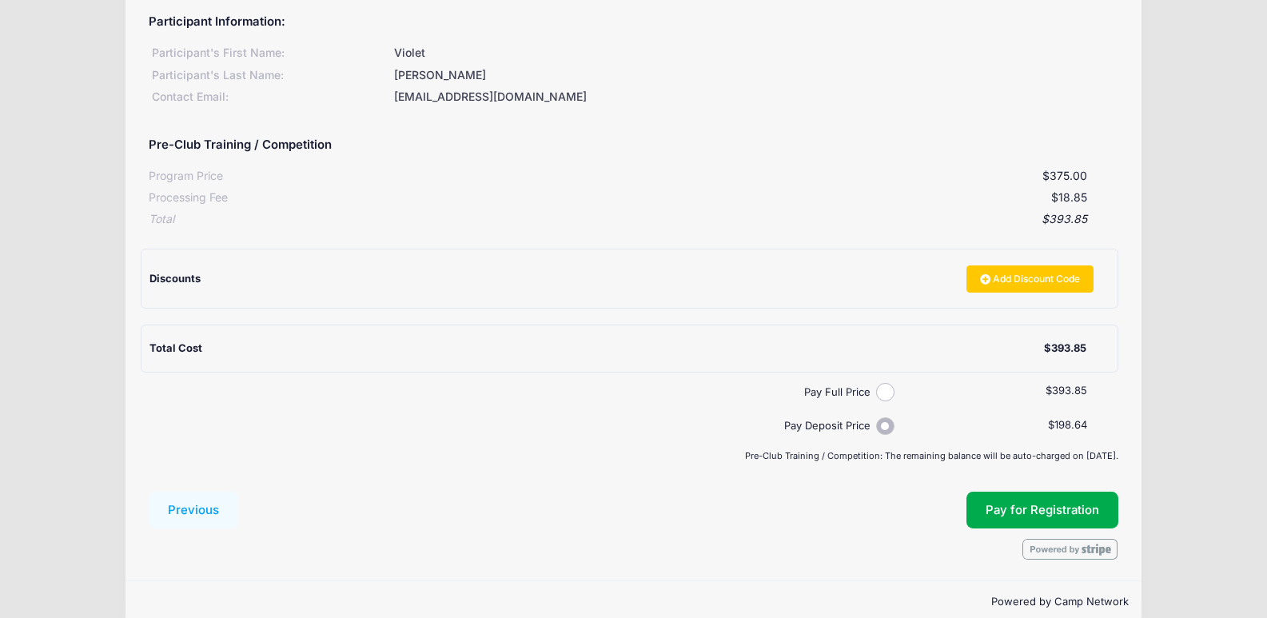
scroll to position [228, 0]
